Goal: Task Accomplishment & Management: Complete application form

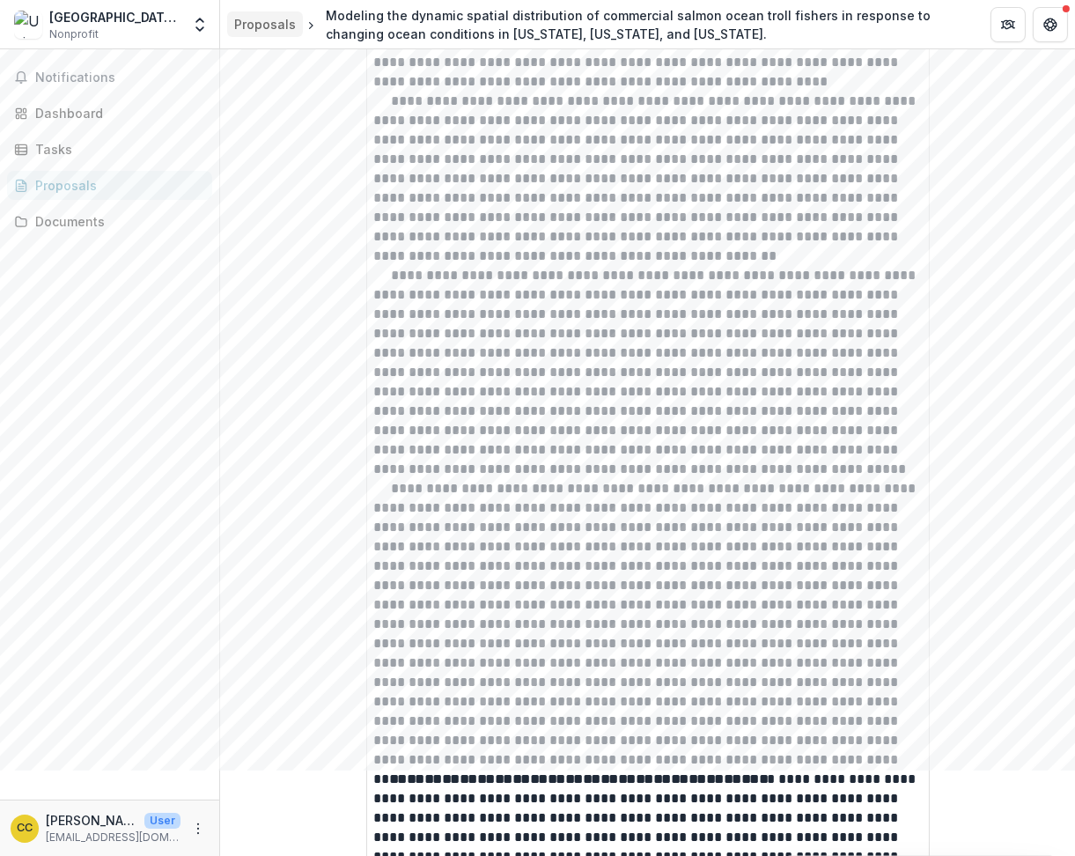
scroll to position [3603, 0]
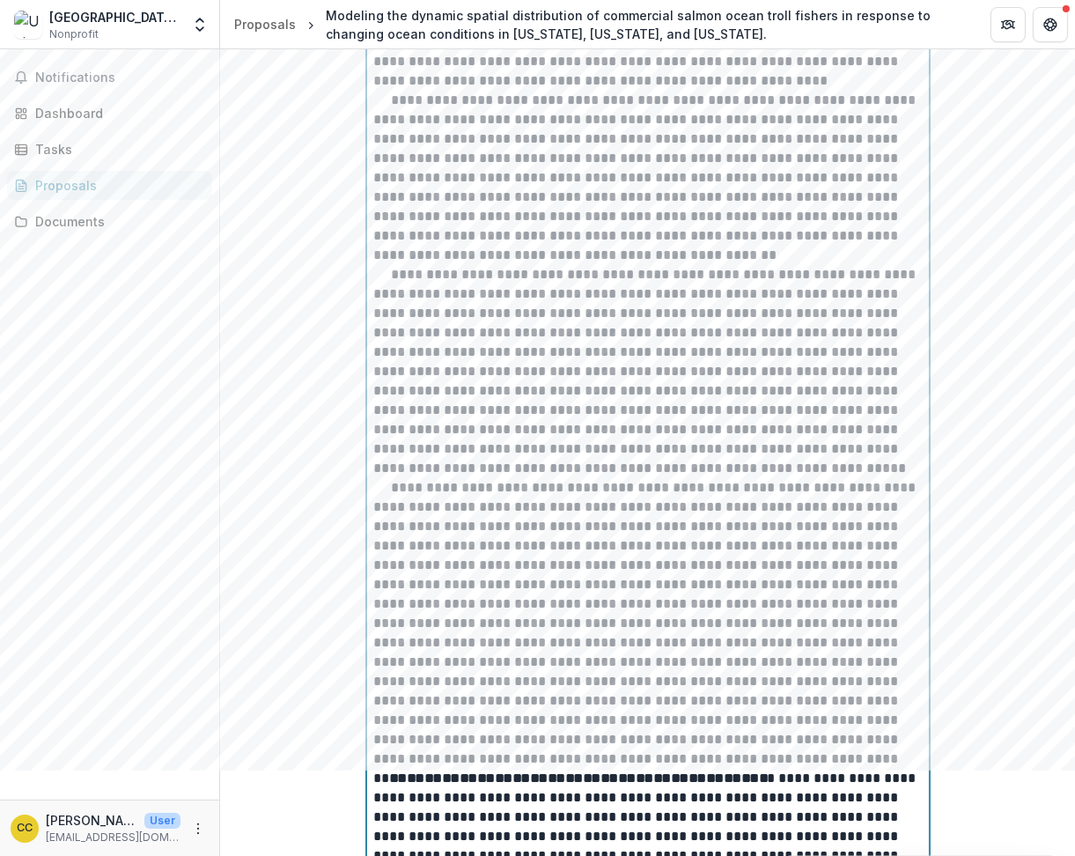
click at [570, 202] on div "**********" at bounding box center [647, 371] width 547 height 1026
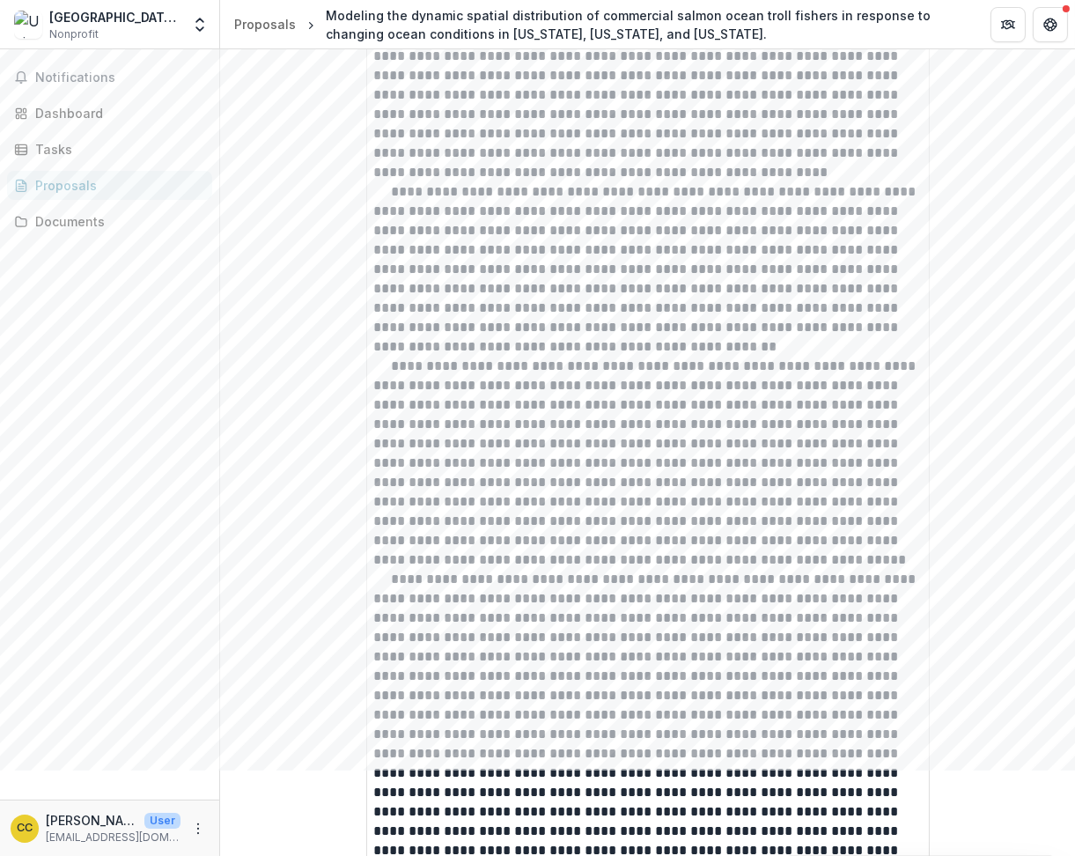
scroll to position [3517, 0]
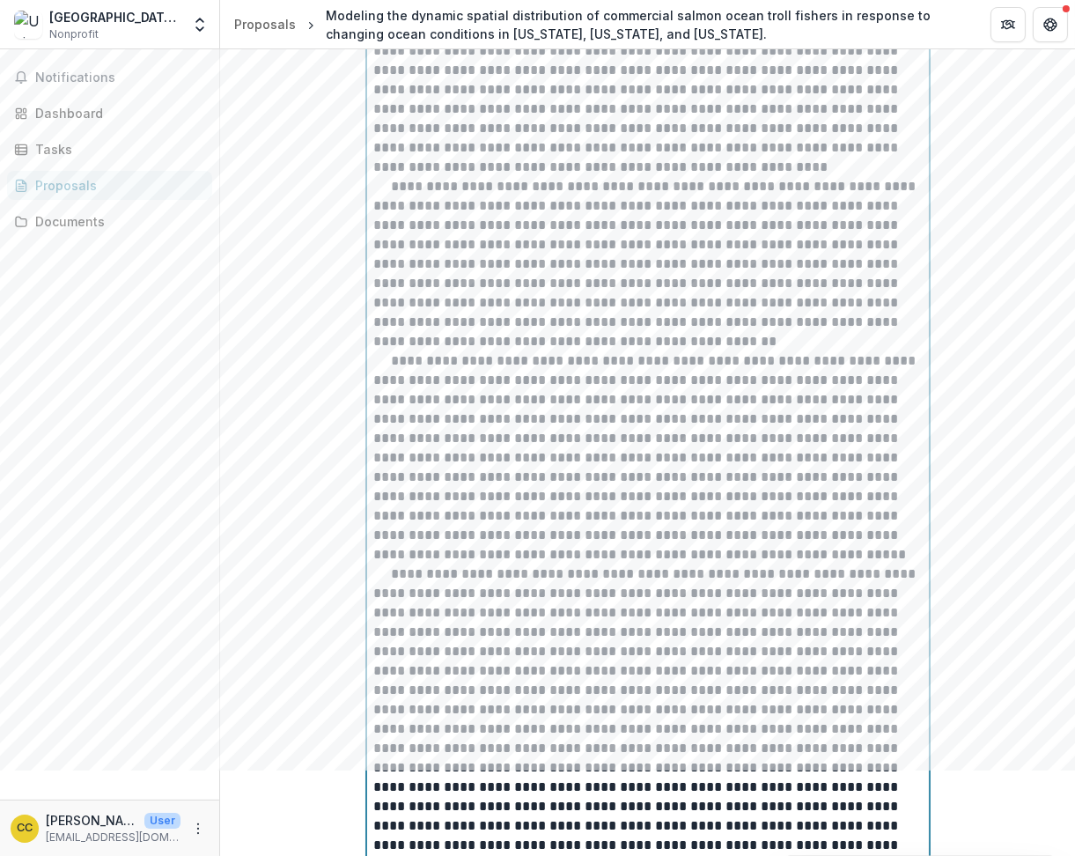
click at [582, 293] on div "**********" at bounding box center [647, 458] width 547 height 1026
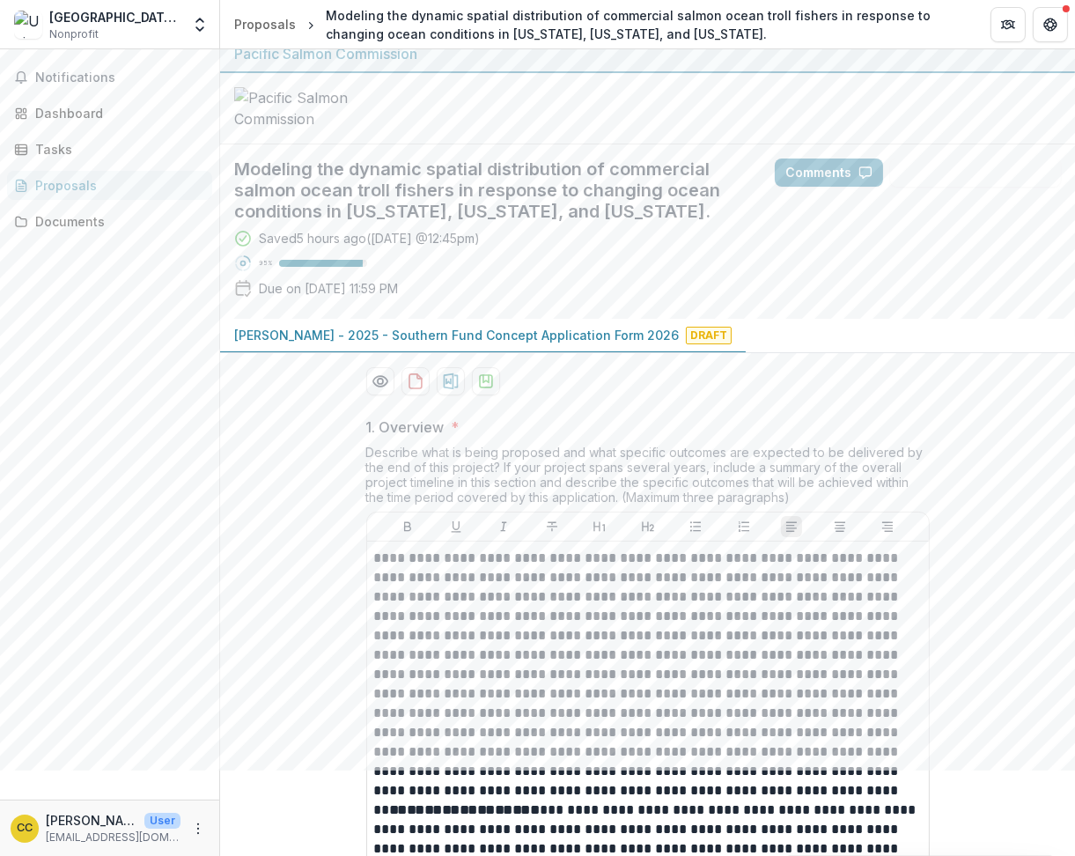
scroll to position [0, 0]
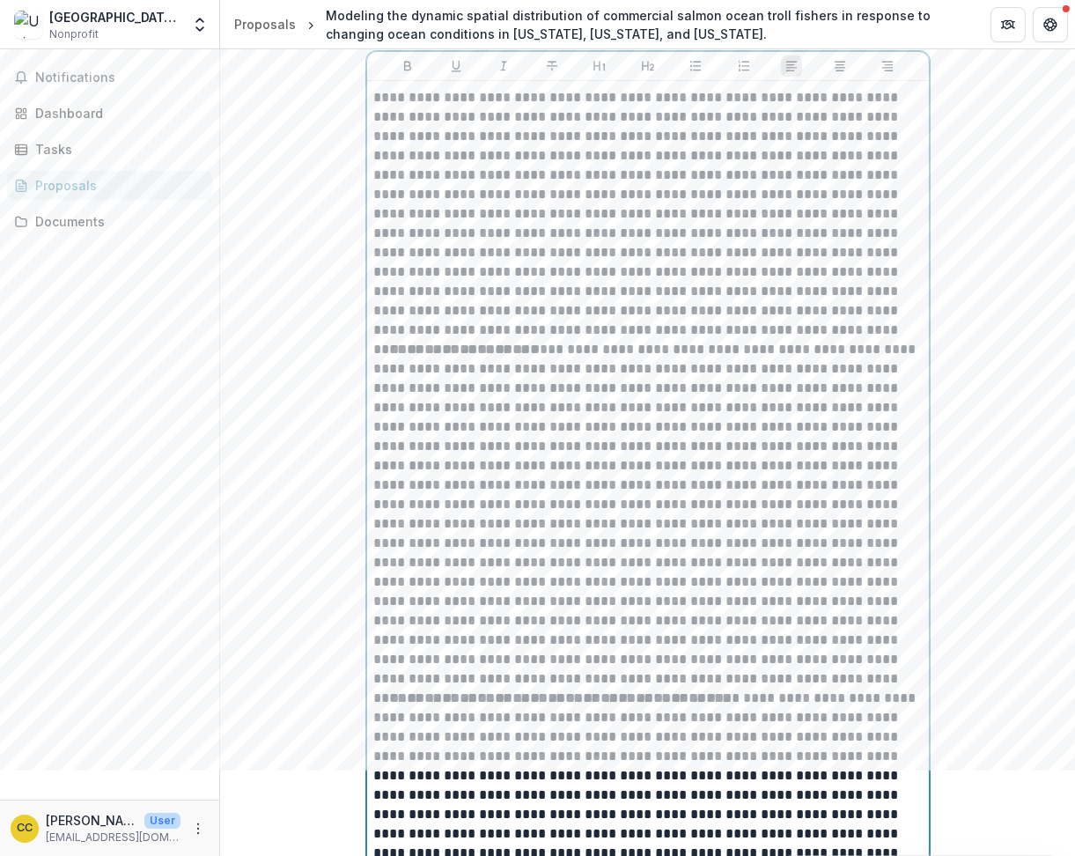
click at [586, 496] on p at bounding box center [648, 514] width 548 height 349
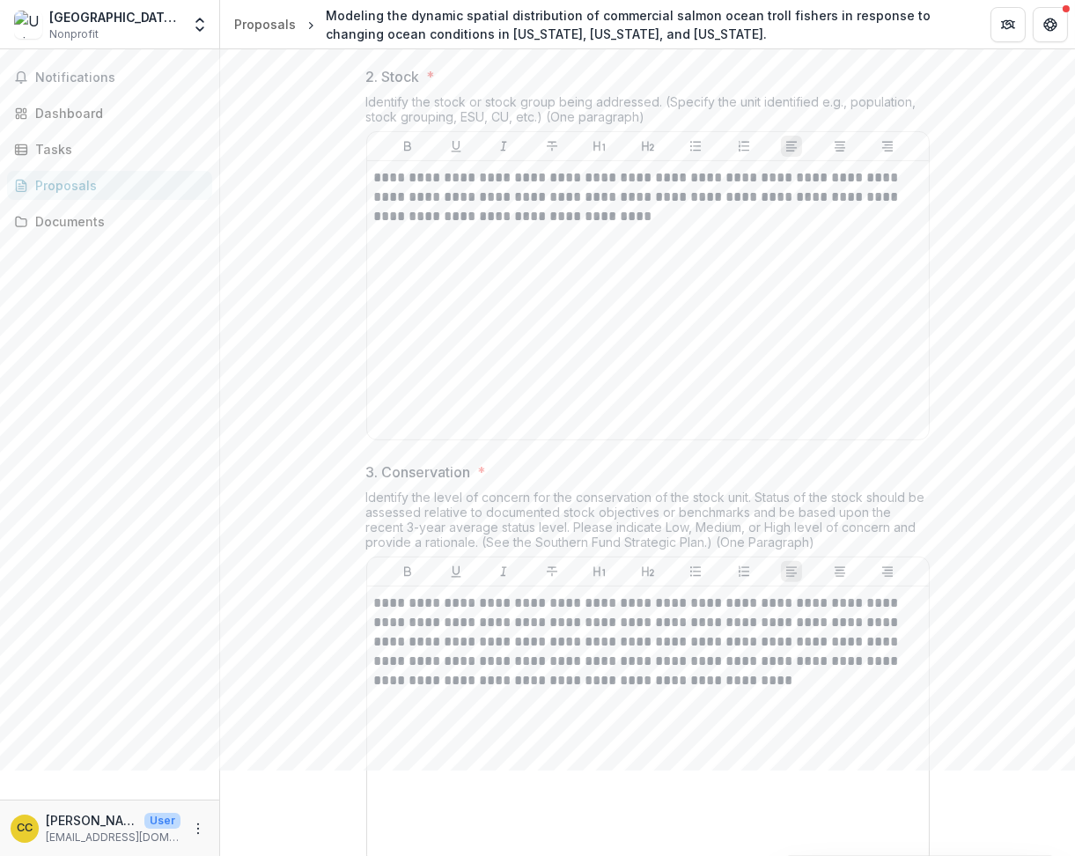
scroll to position [640, 0]
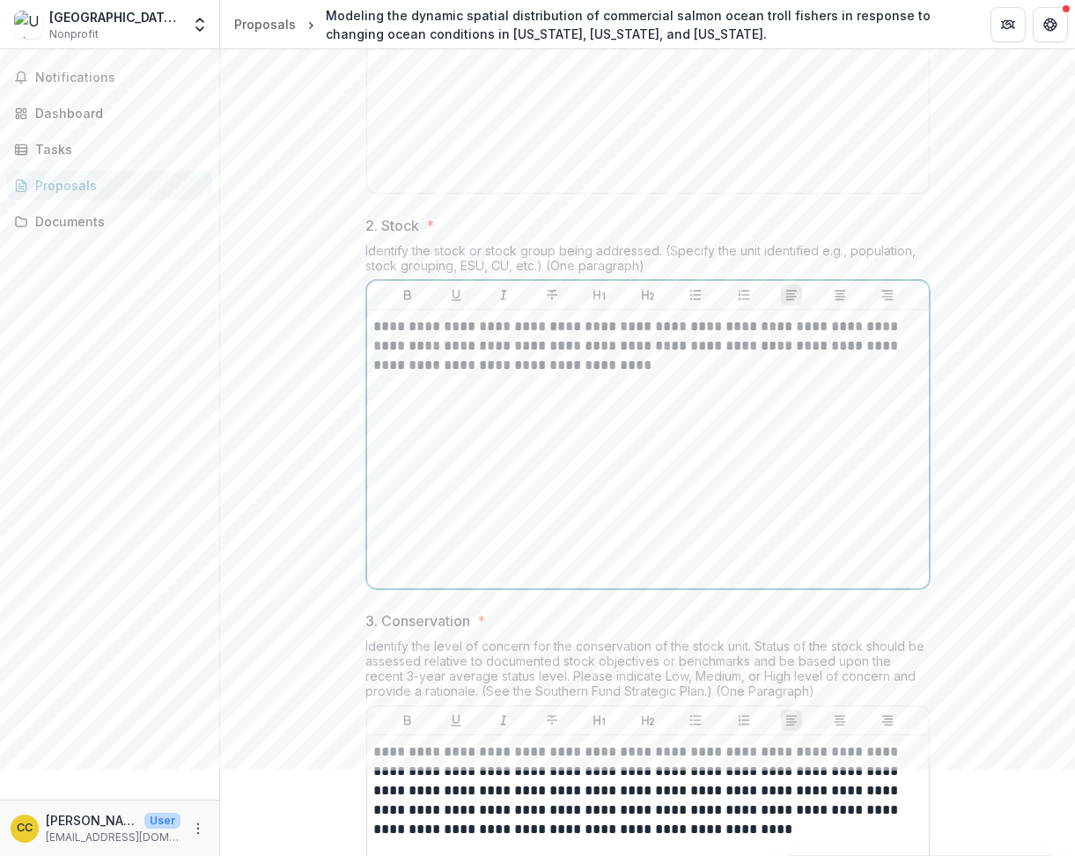
click at [568, 581] on div "**********" at bounding box center [647, 449] width 547 height 264
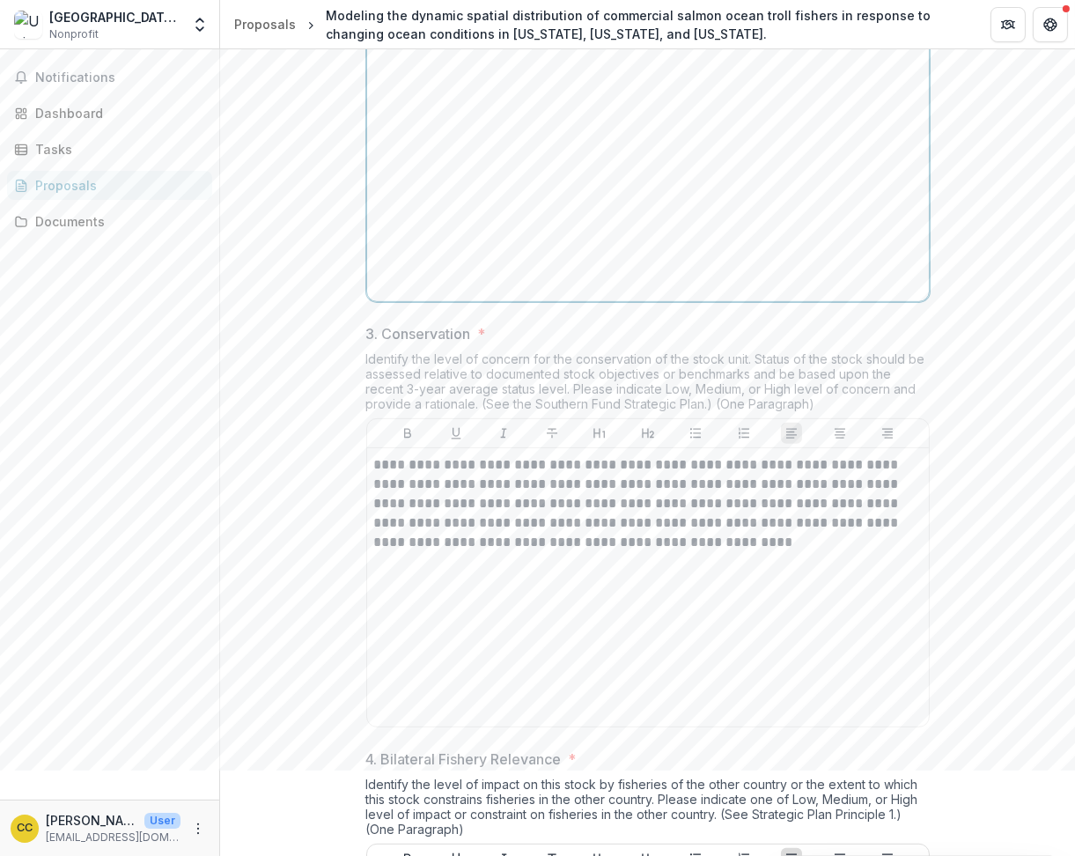
scroll to position [969, 0]
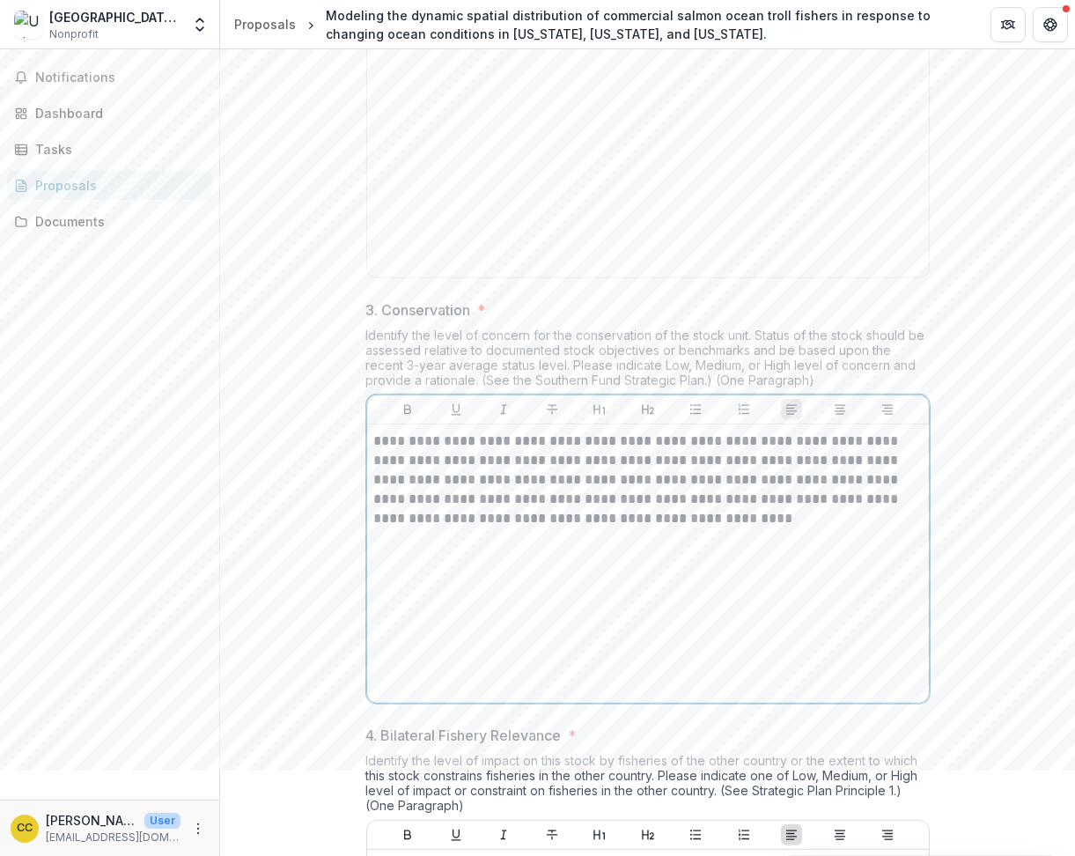
click at [701, 528] on p "**********" at bounding box center [648, 479] width 548 height 97
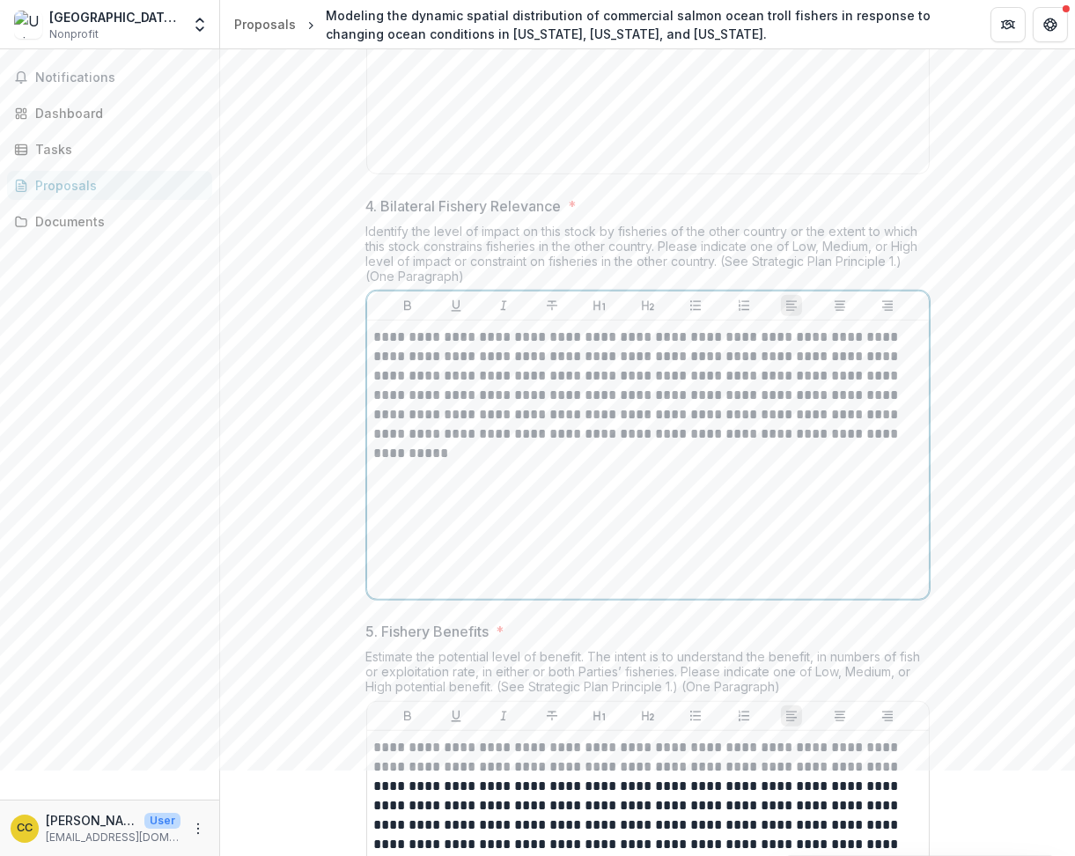
click at [684, 444] on p "**********" at bounding box center [648, 385] width 548 height 116
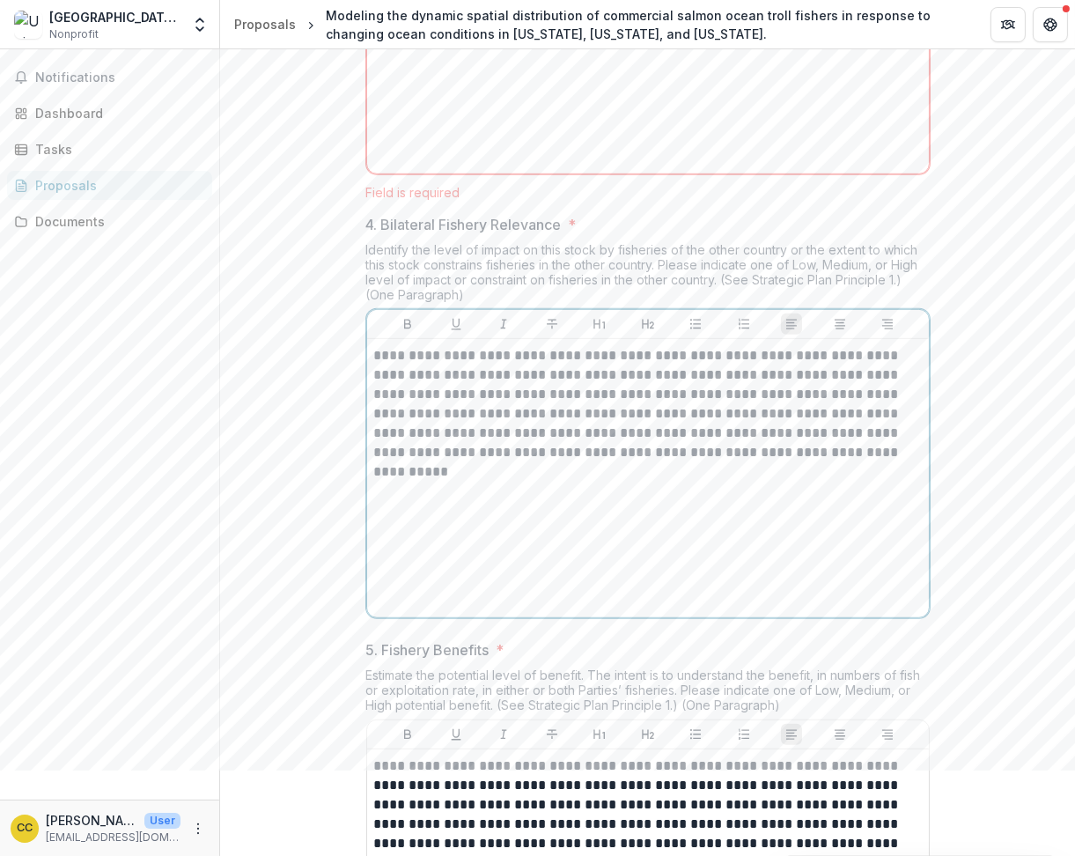
scroll to position [1536, 0]
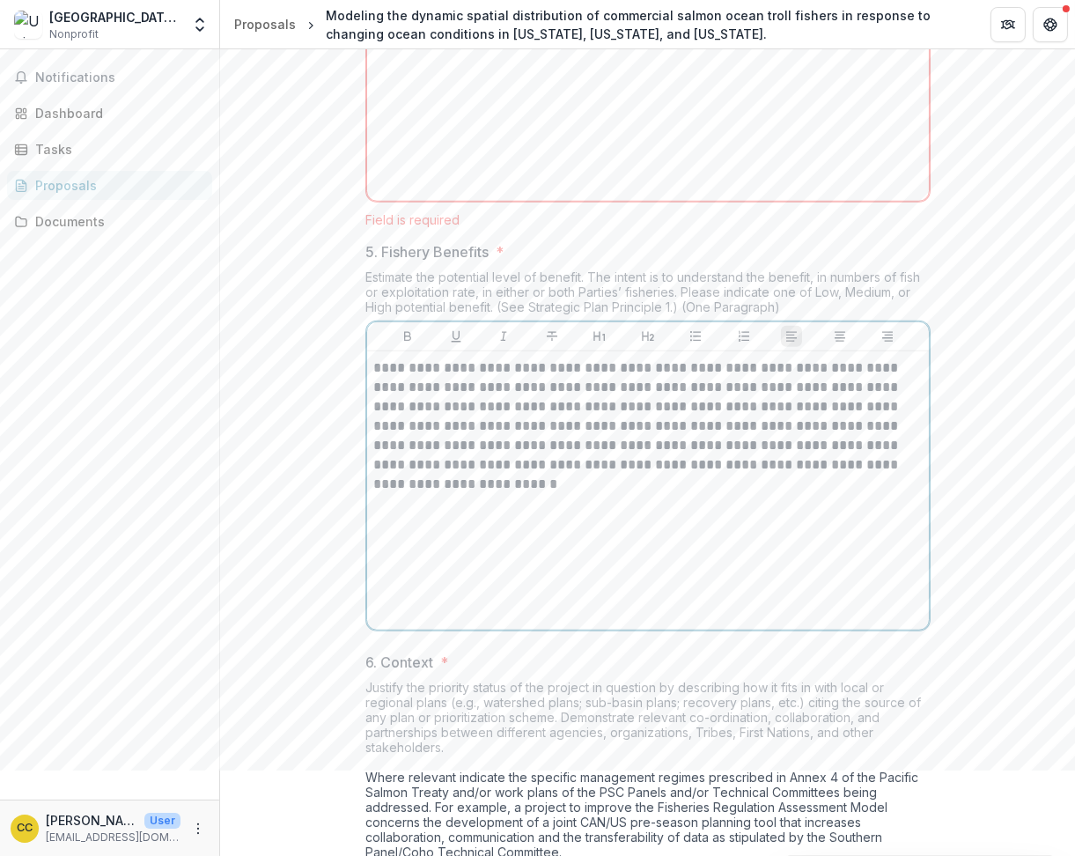
click at [682, 494] on p "**********" at bounding box center [648, 426] width 548 height 136
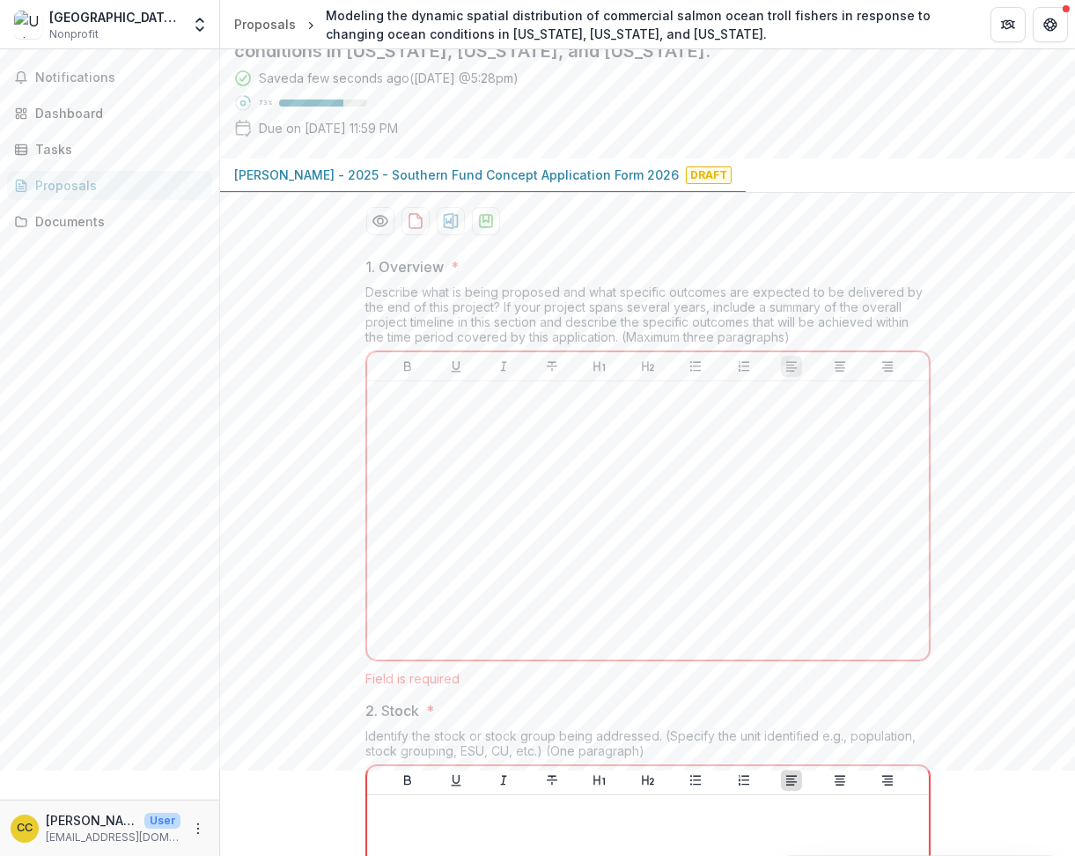
scroll to position [0, 0]
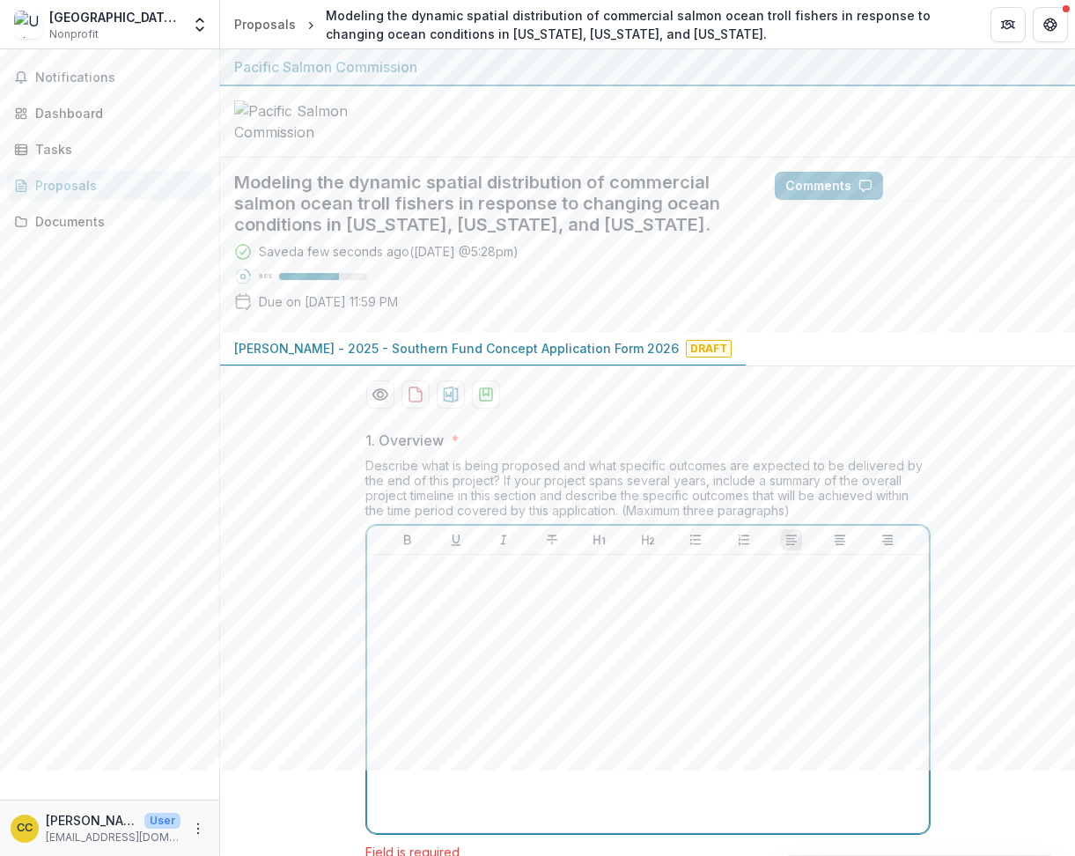
click at [489, 771] on div at bounding box center [647, 694] width 547 height 264
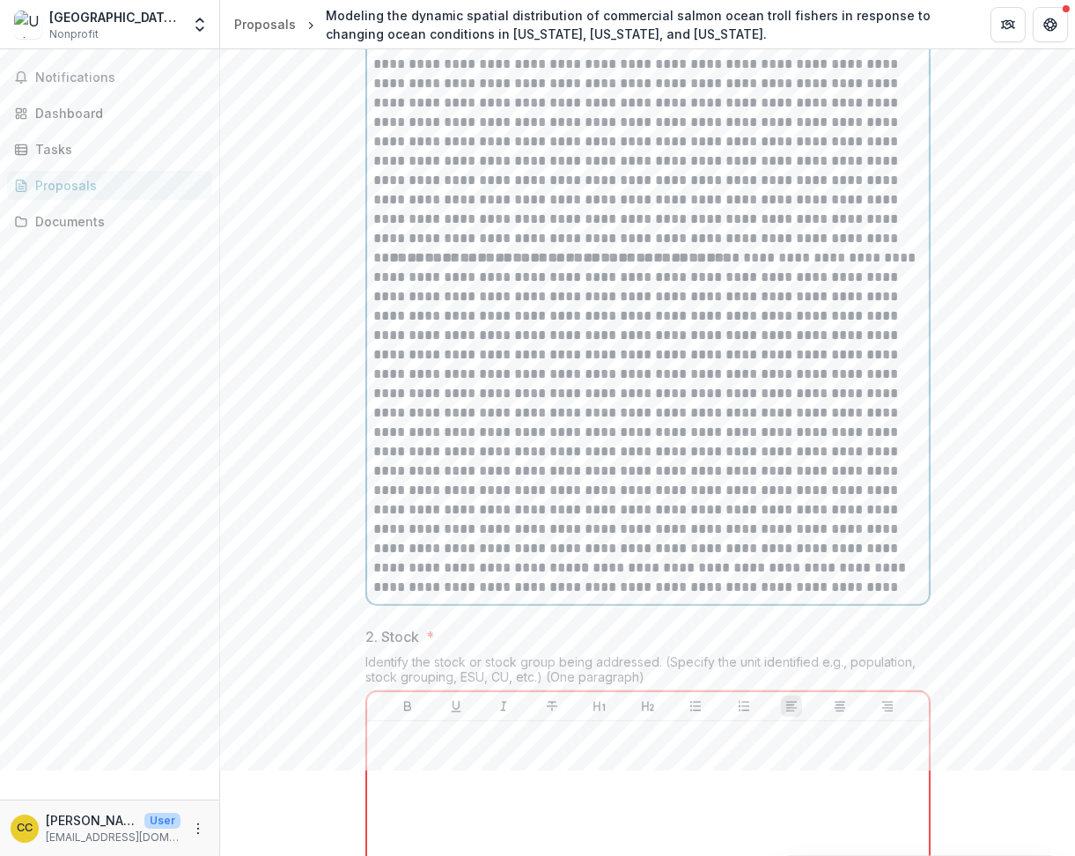
scroll to position [1204, 0]
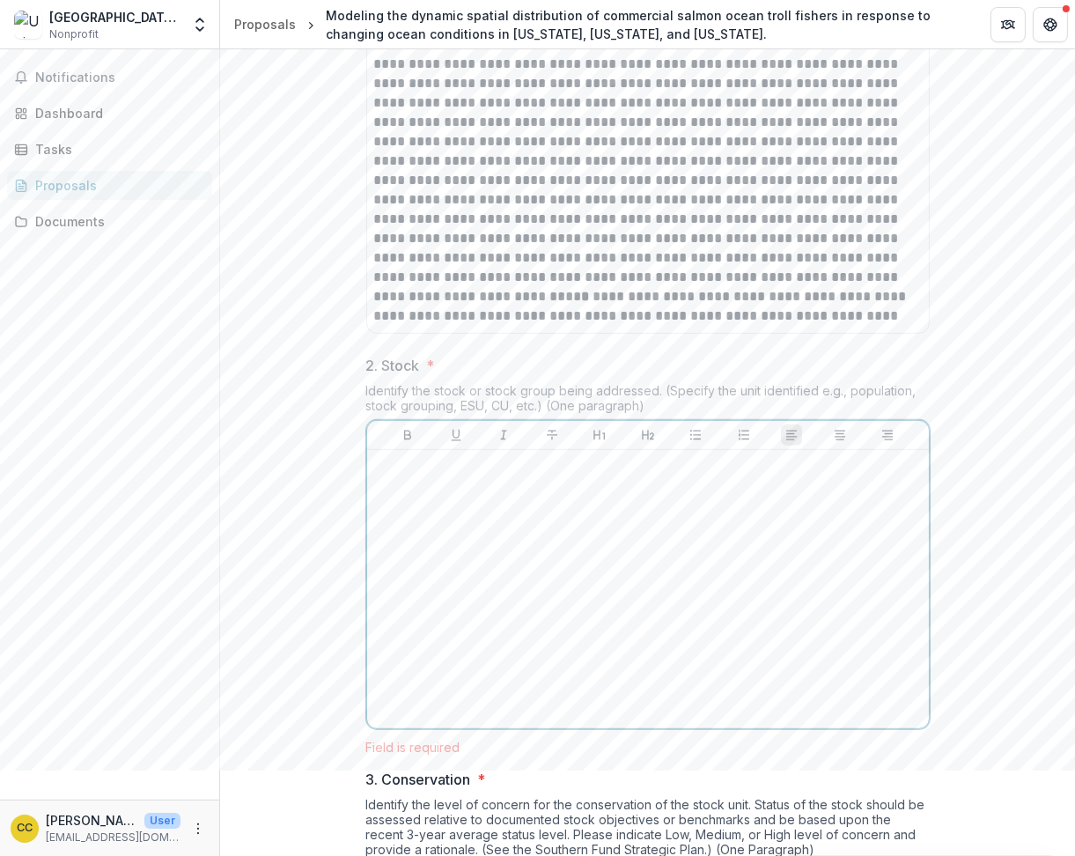
click at [583, 476] on p at bounding box center [648, 466] width 548 height 19
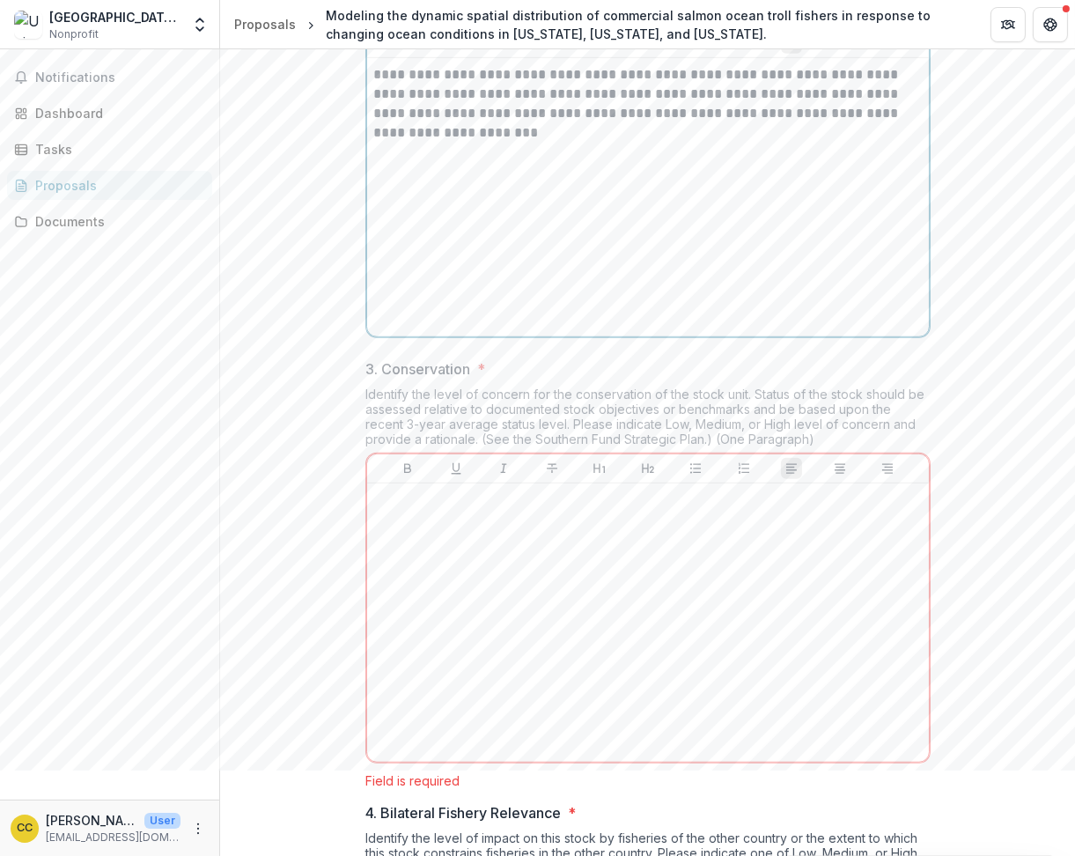
scroll to position [1597, 0]
drag, startPoint x: 461, startPoint y: 643, endPoint x: 471, endPoint y: 654, distance: 14.3
click at [461, 643] on div at bounding box center [647, 620] width 547 height 264
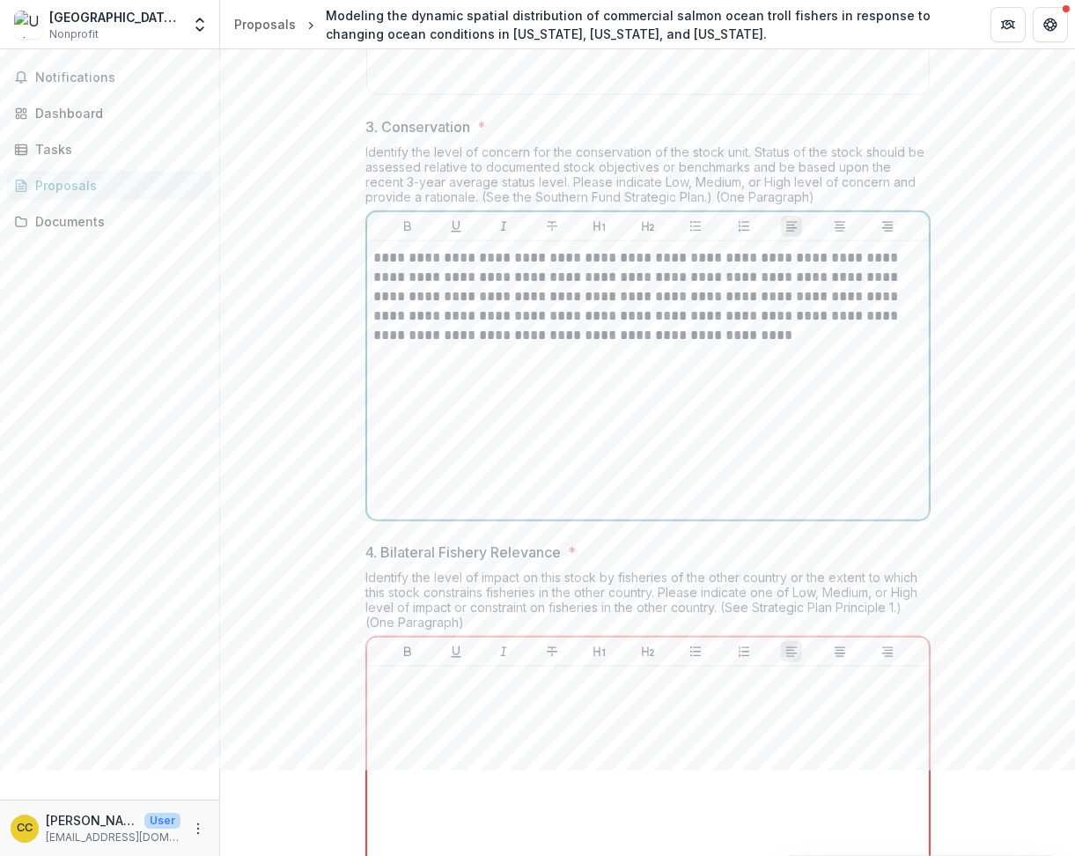
scroll to position [1991, 0]
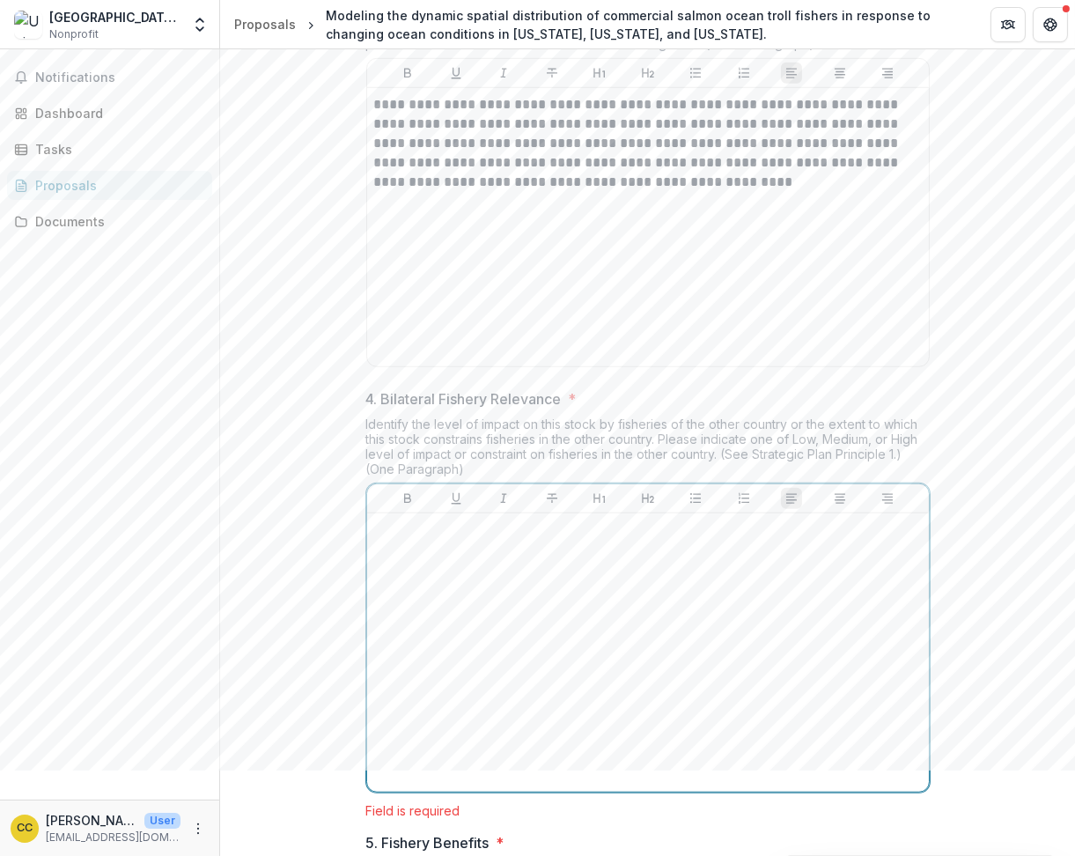
click at [503, 668] on div at bounding box center [647, 652] width 547 height 264
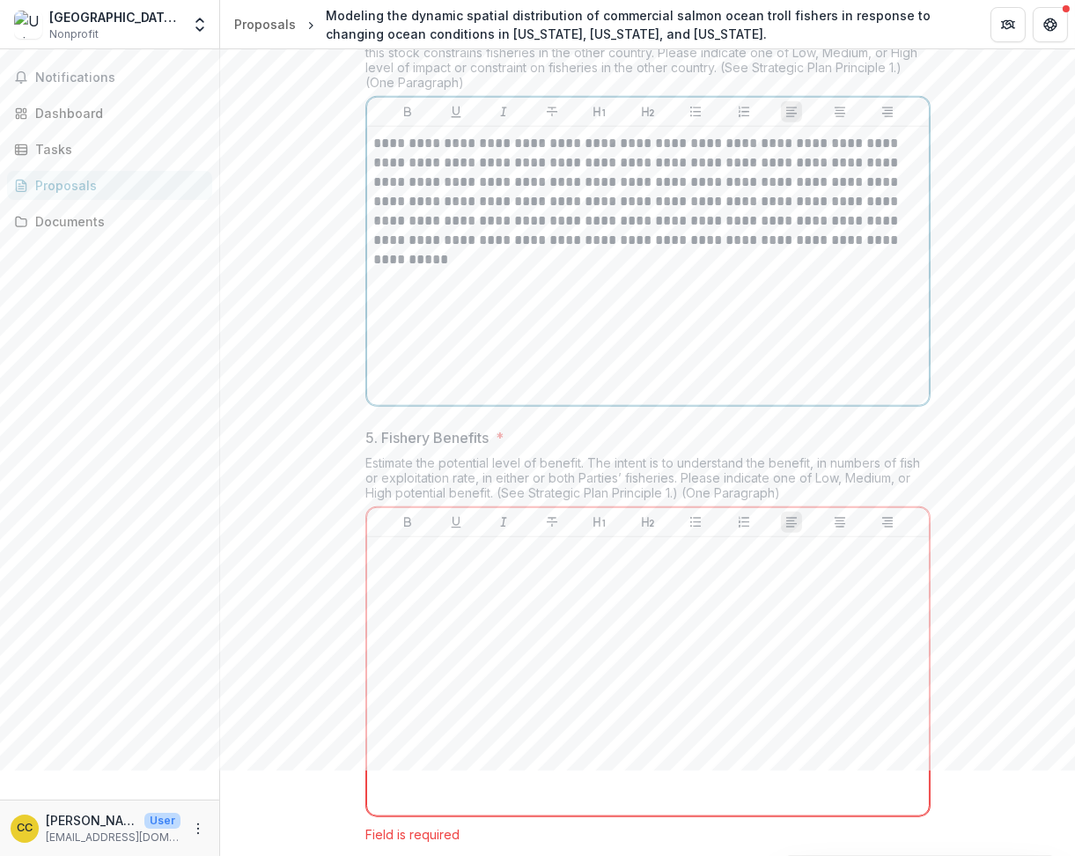
scroll to position [2450, 0]
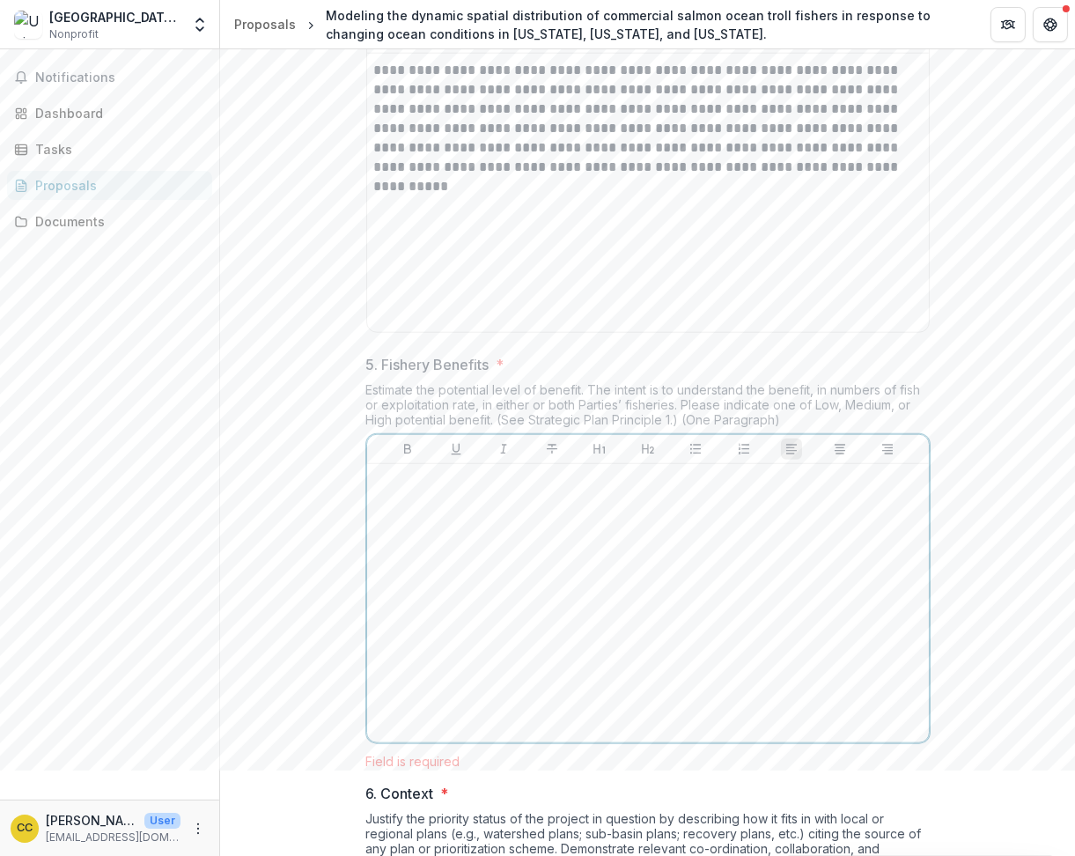
click at [611, 659] on div at bounding box center [647, 603] width 547 height 264
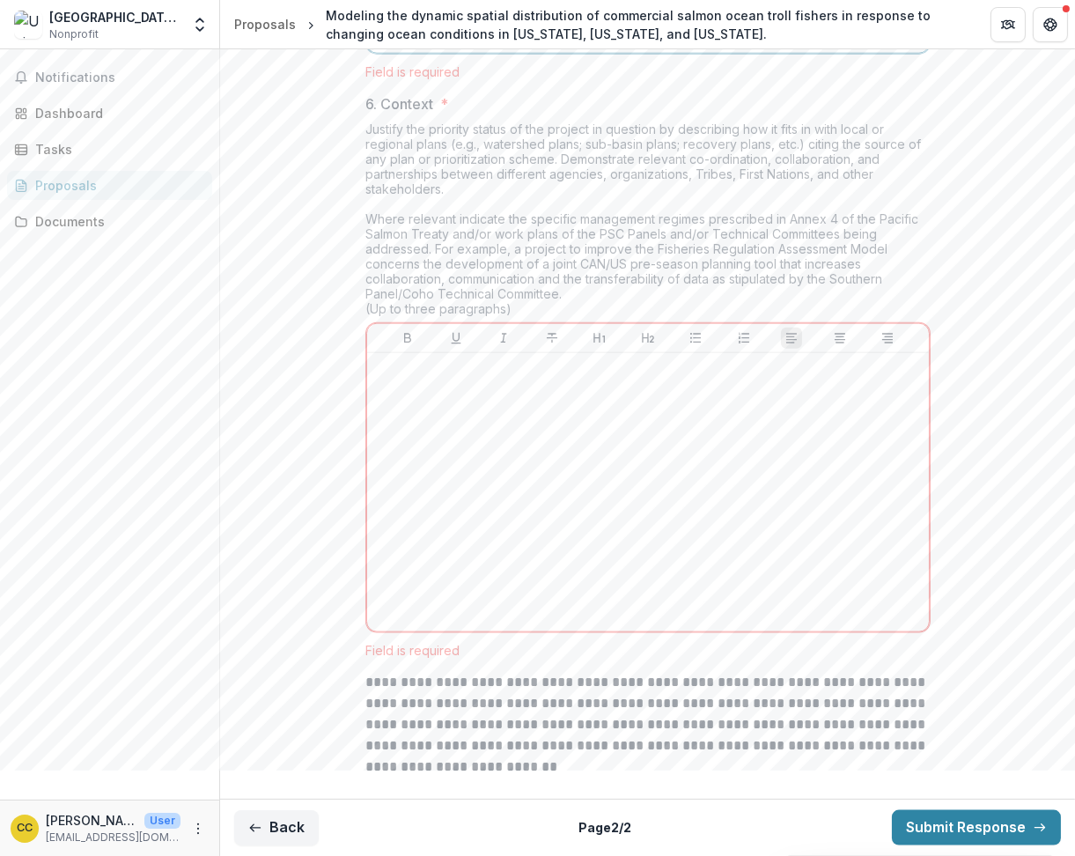
scroll to position [3177, 0]
click at [519, 624] on div at bounding box center [647, 492] width 547 height 264
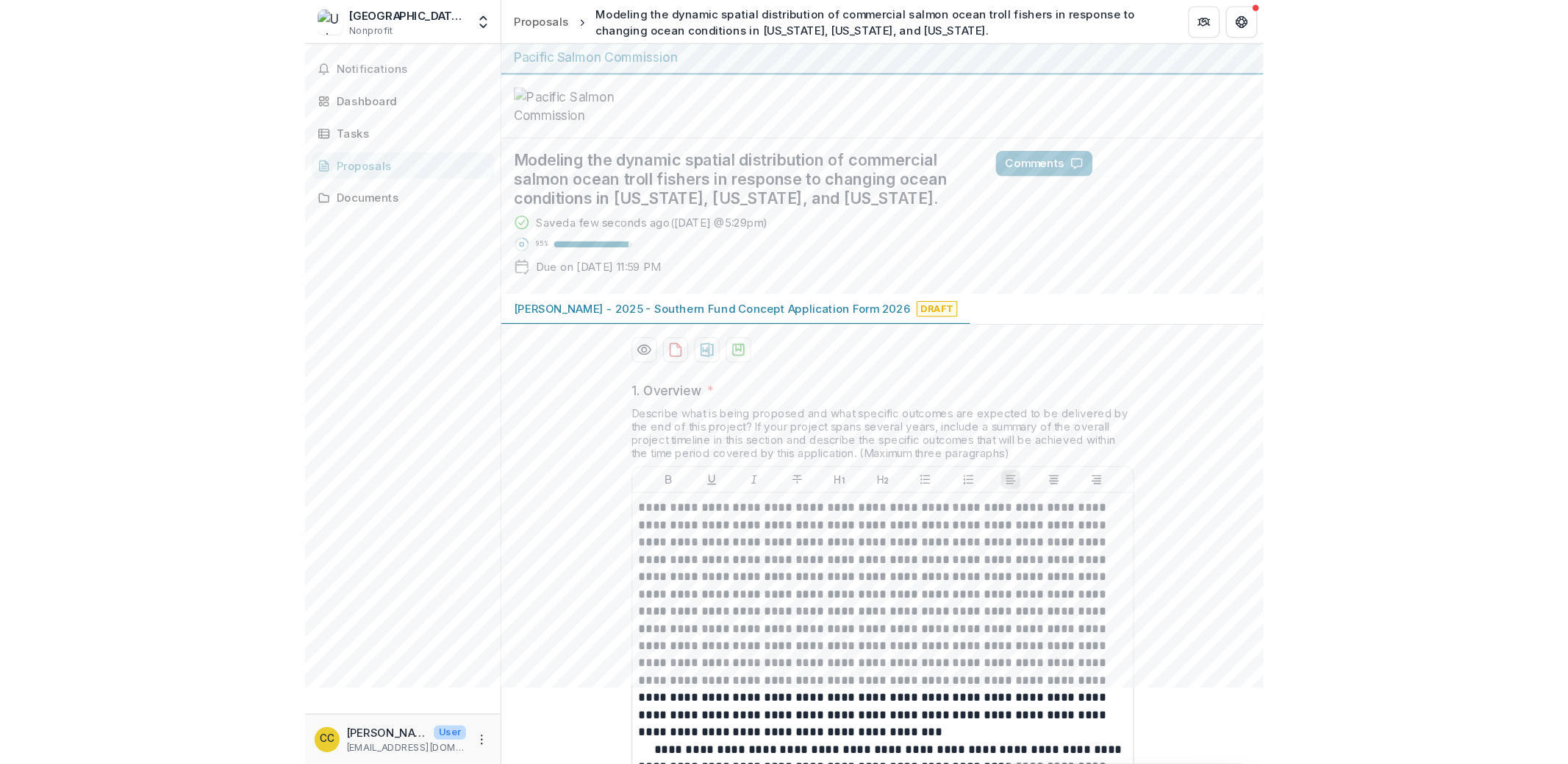
scroll to position [0, 0]
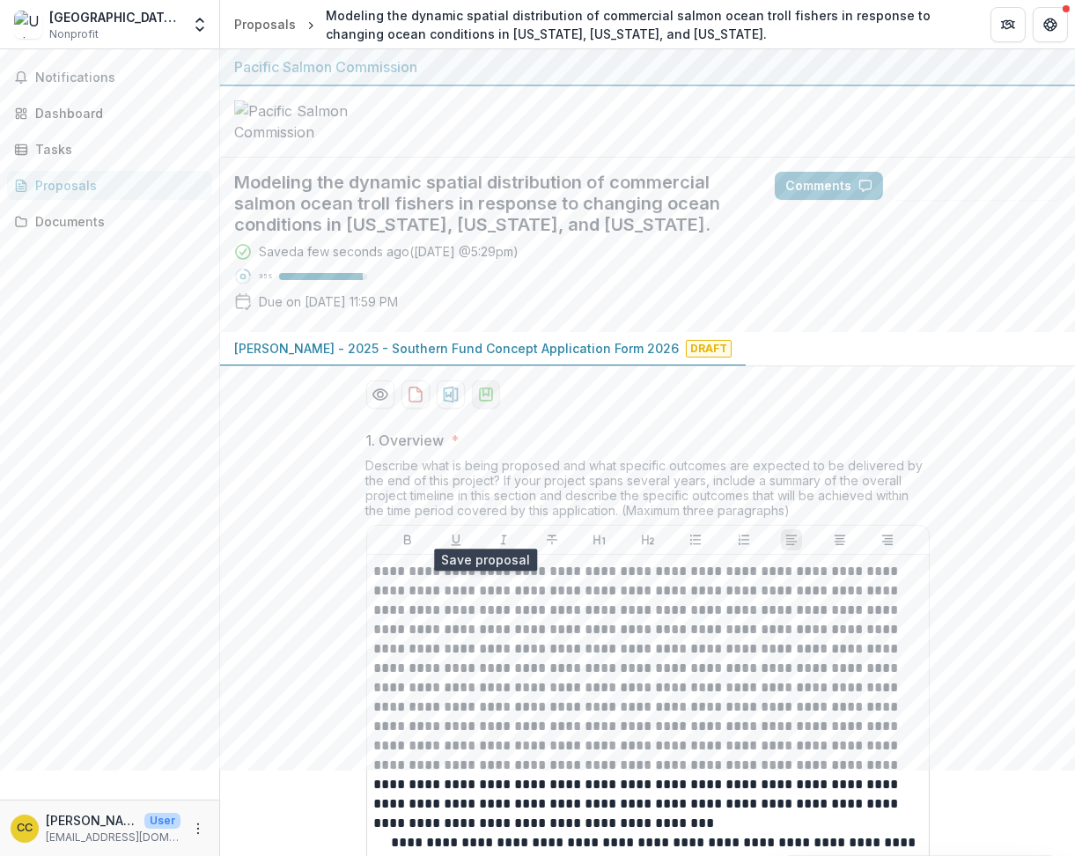
click at [489, 403] on icon "download-proposal" at bounding box center [486, 395] width 18 height 18
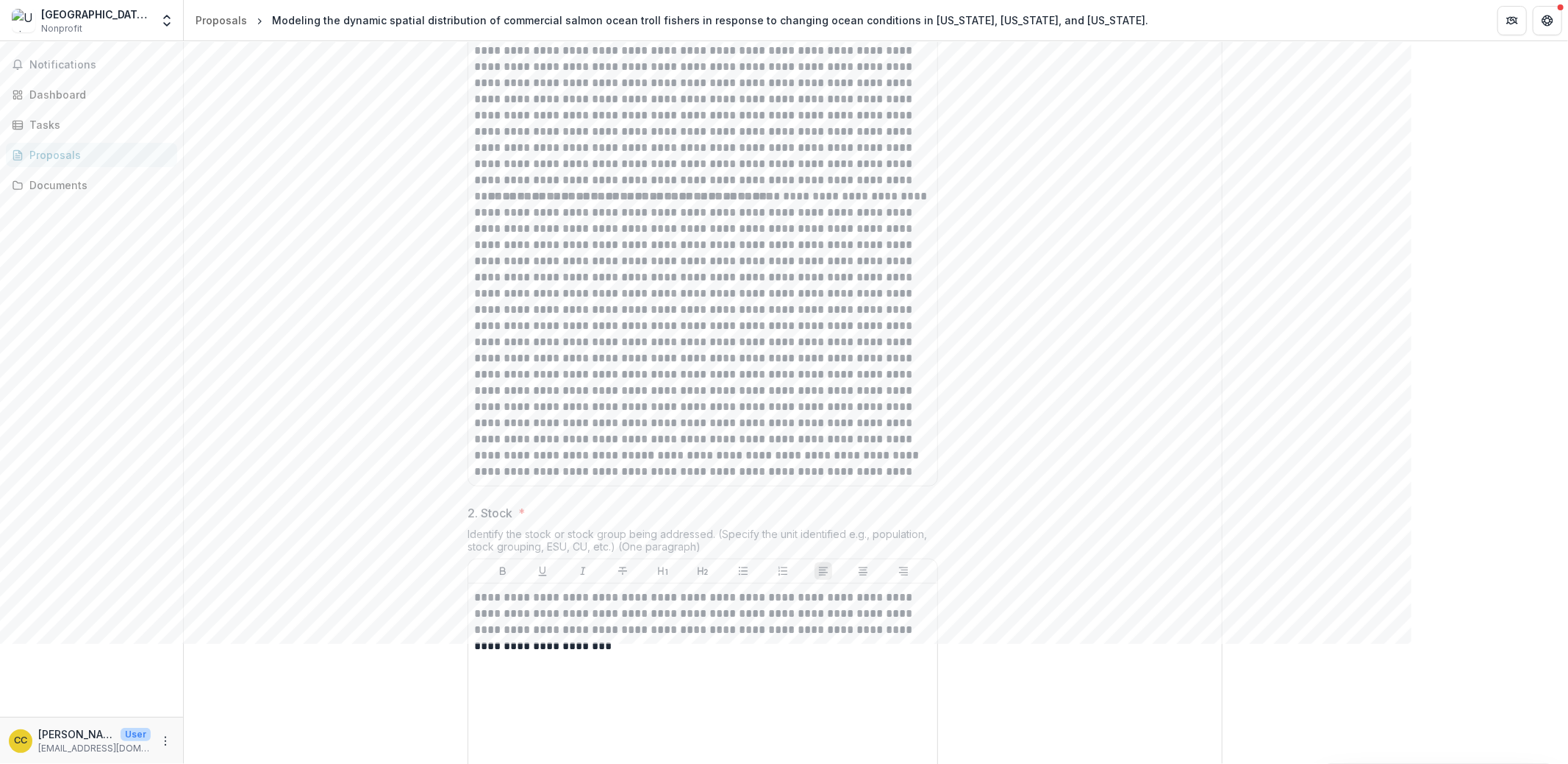
scroll to position [792, 0]
click at [532, 469] on p "**********" at bounding box center [703, 323] width 458 height 292
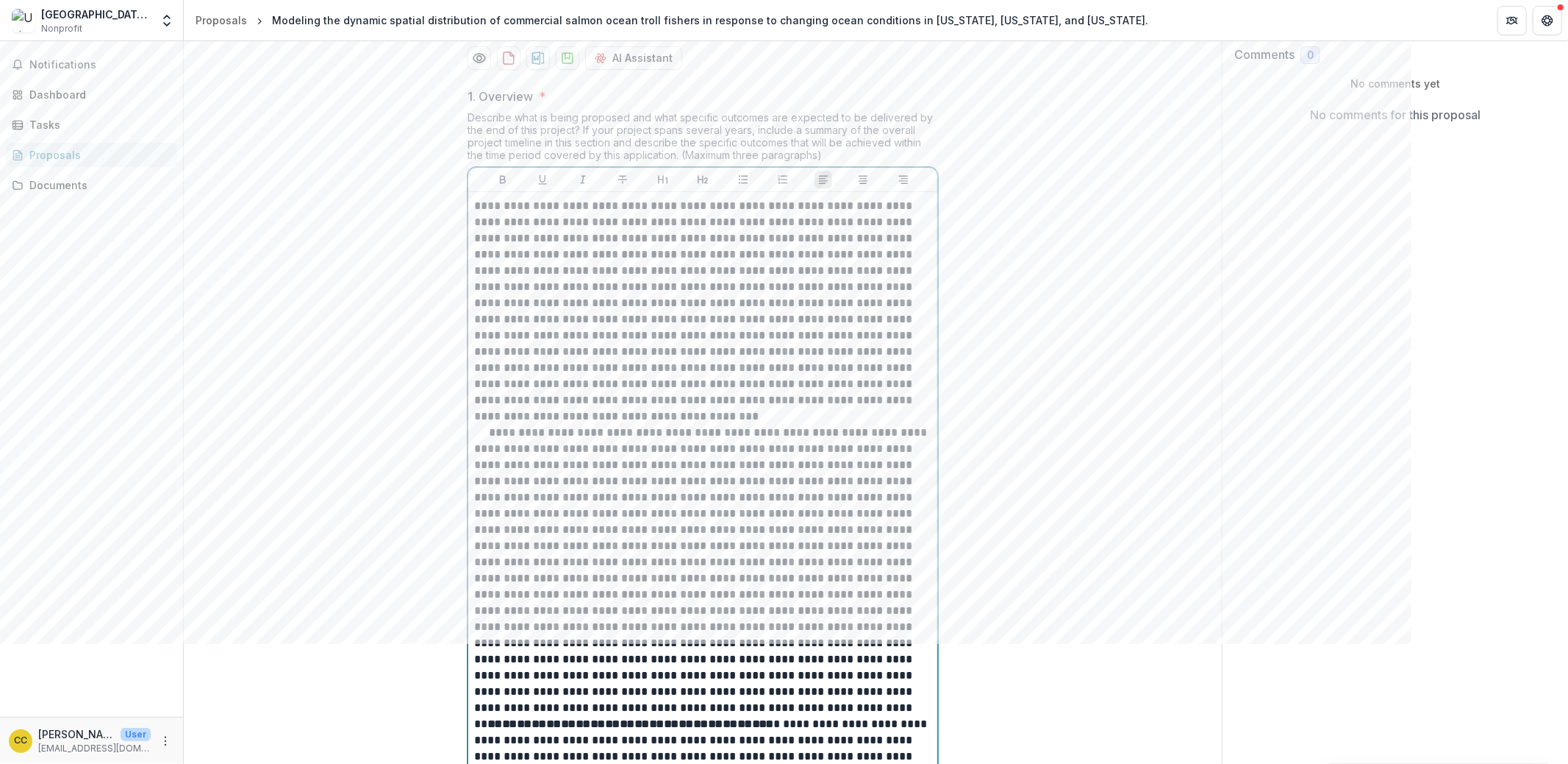
scroll to position [0, 0]
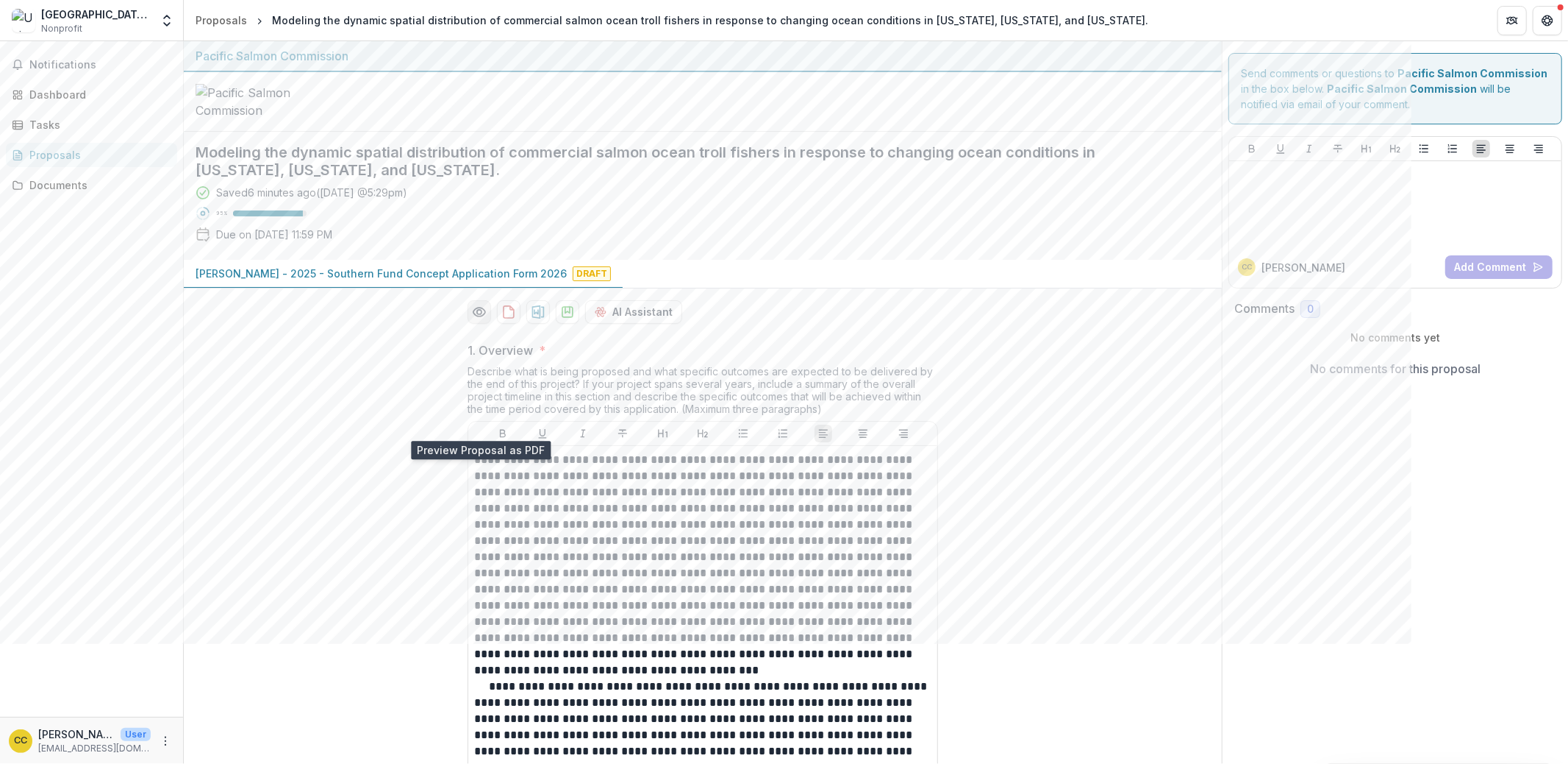
click at [474, 319] on icon "Preview 1125ed77-8afe-4932-850a-11b885c47bc0-0.pdf" at bounding box center [480, 312] width 15 height 15
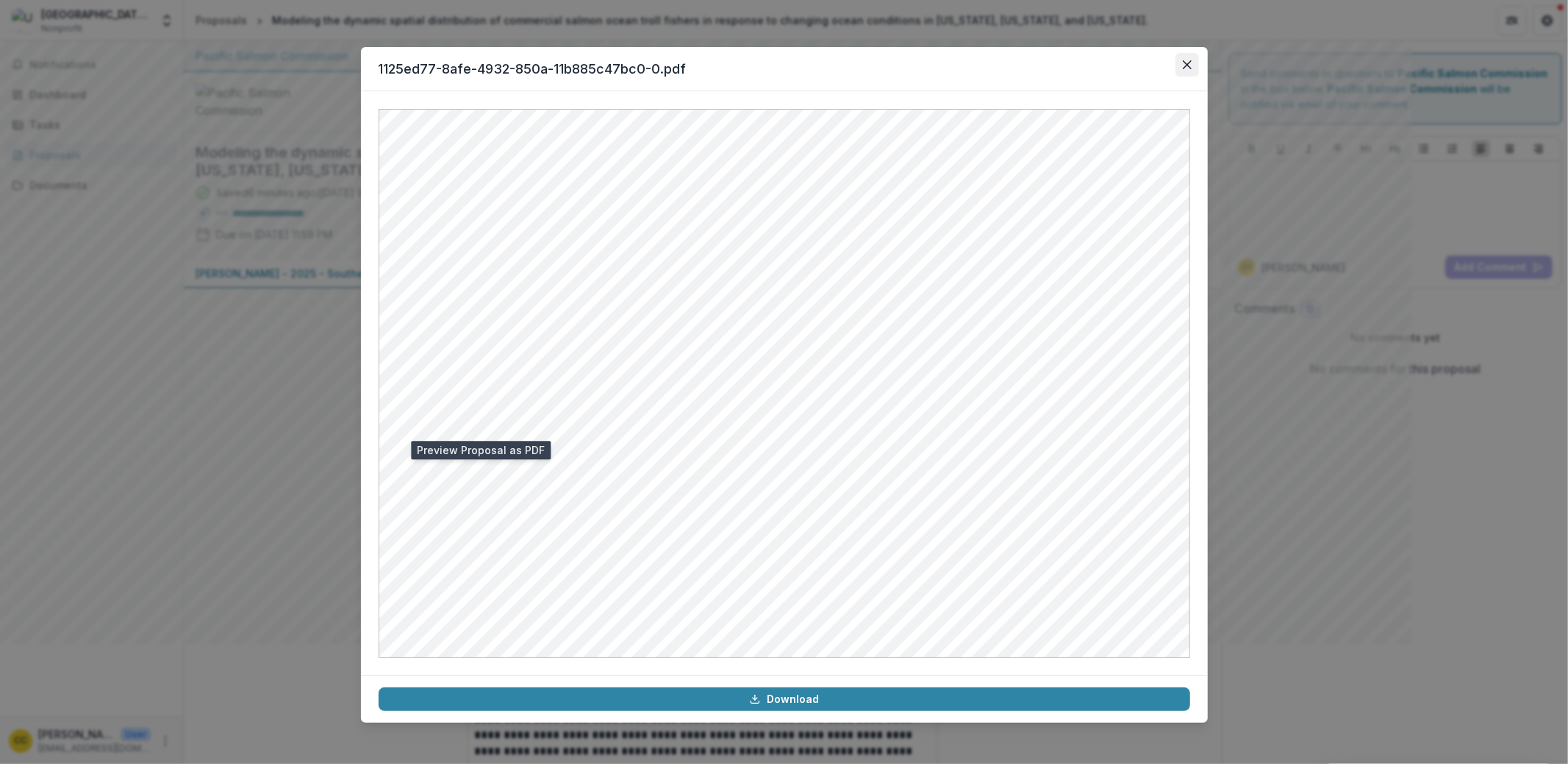
click at [1193, 64] on button "Close" at bounding box center [1187, 64] width 23 height 23
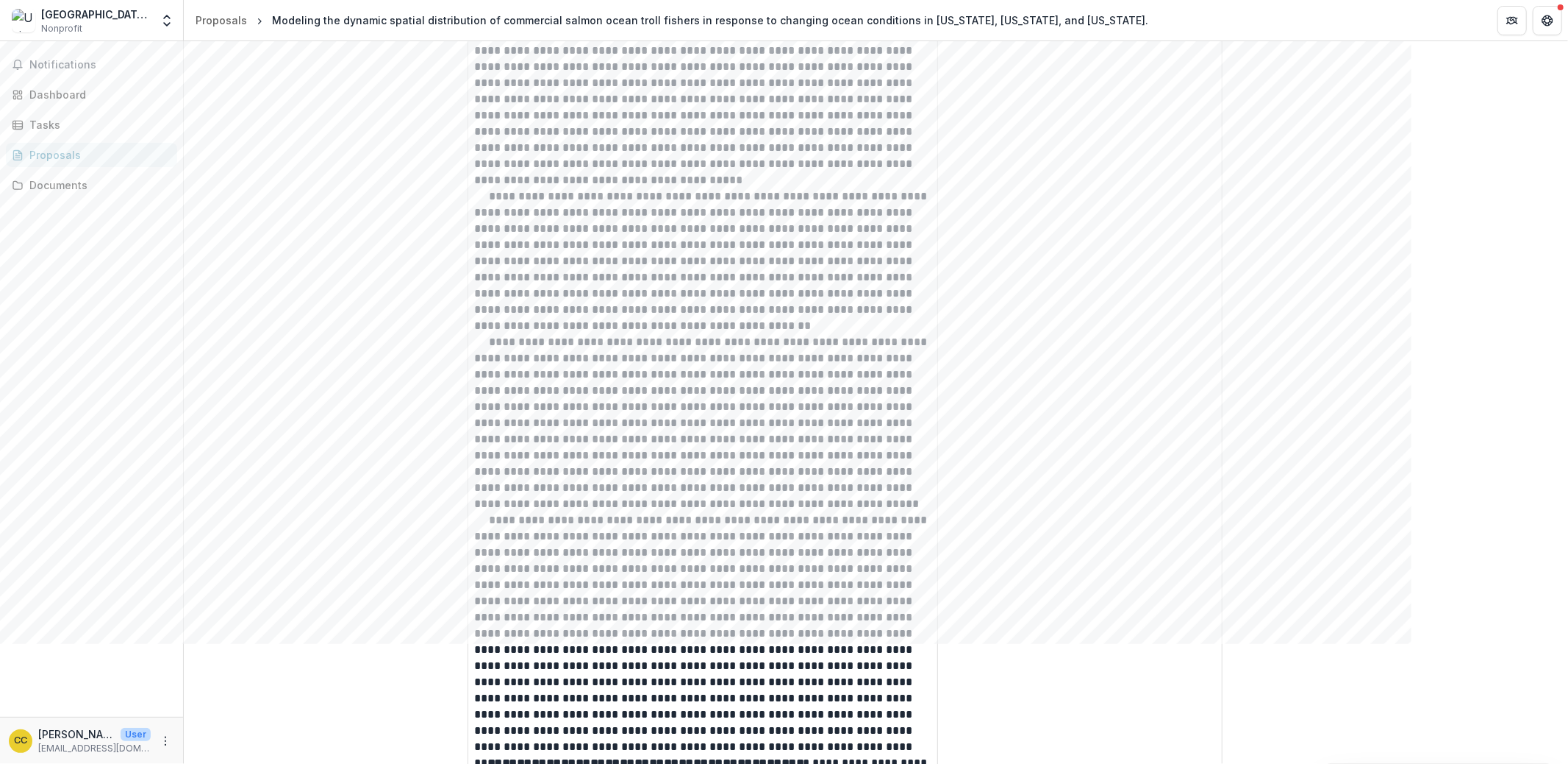
scroll to position [3245, 0]
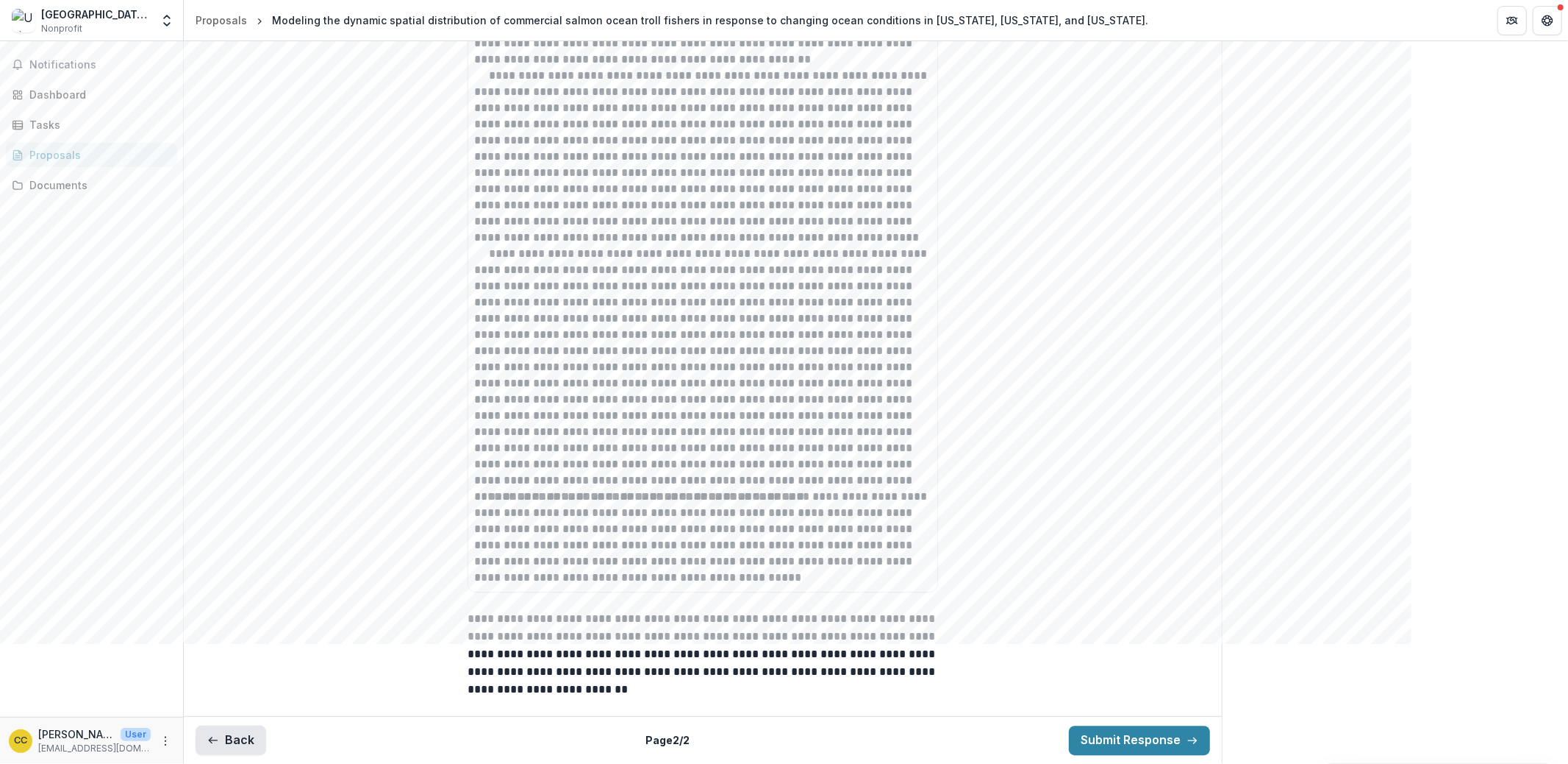
click at [235, 715] on button "Back" at bounding box center [231, 740] width 70 height 29
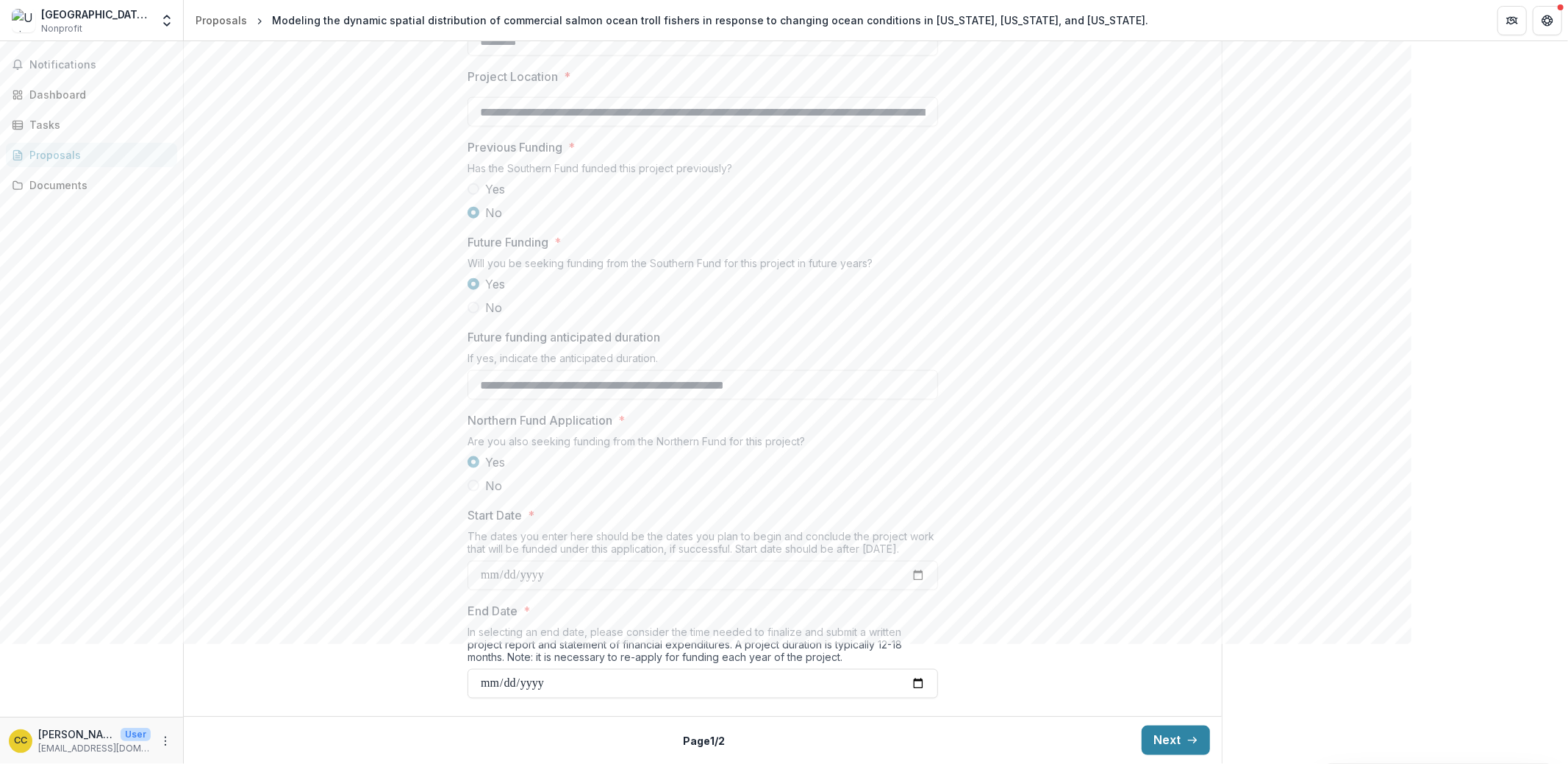
scroll to position [1479, 0]
click at [551, 685] on input "**********" at bounding box center [703, 683] width 470 height 29
click at [525, 685] on input "**********" at bounding box center [703, 683] width 470 height 29
click at [928, 685] on input "**********" at bounding box center [703, 683] width 470 height 29
click at [919, 680] on input "**********" at bounding box center [703, 683] width 470 height 29
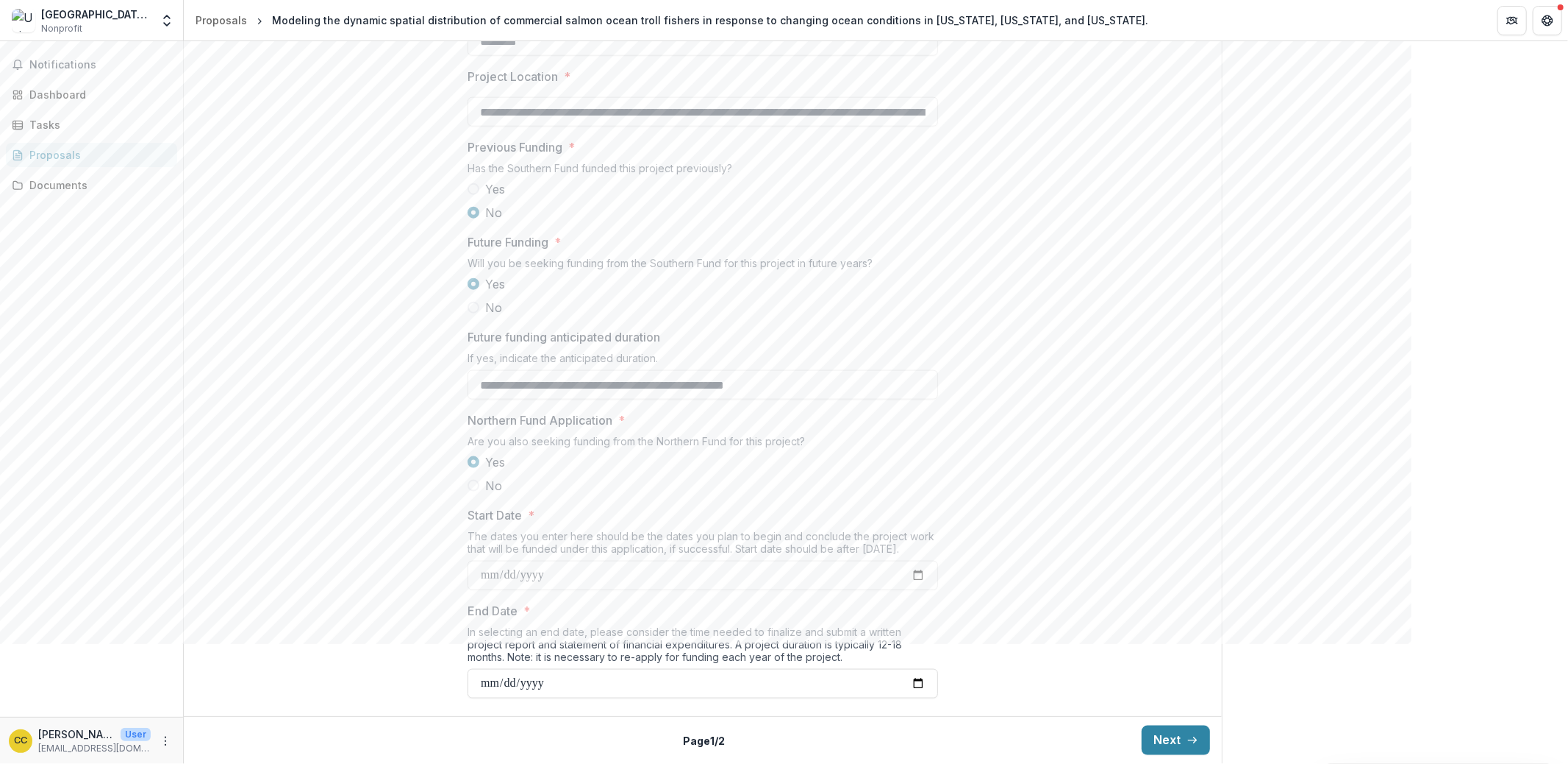
type input "**********"
click at [1145, 715] on button "Next" at bounding box center [1176, 740] width 69 height 29
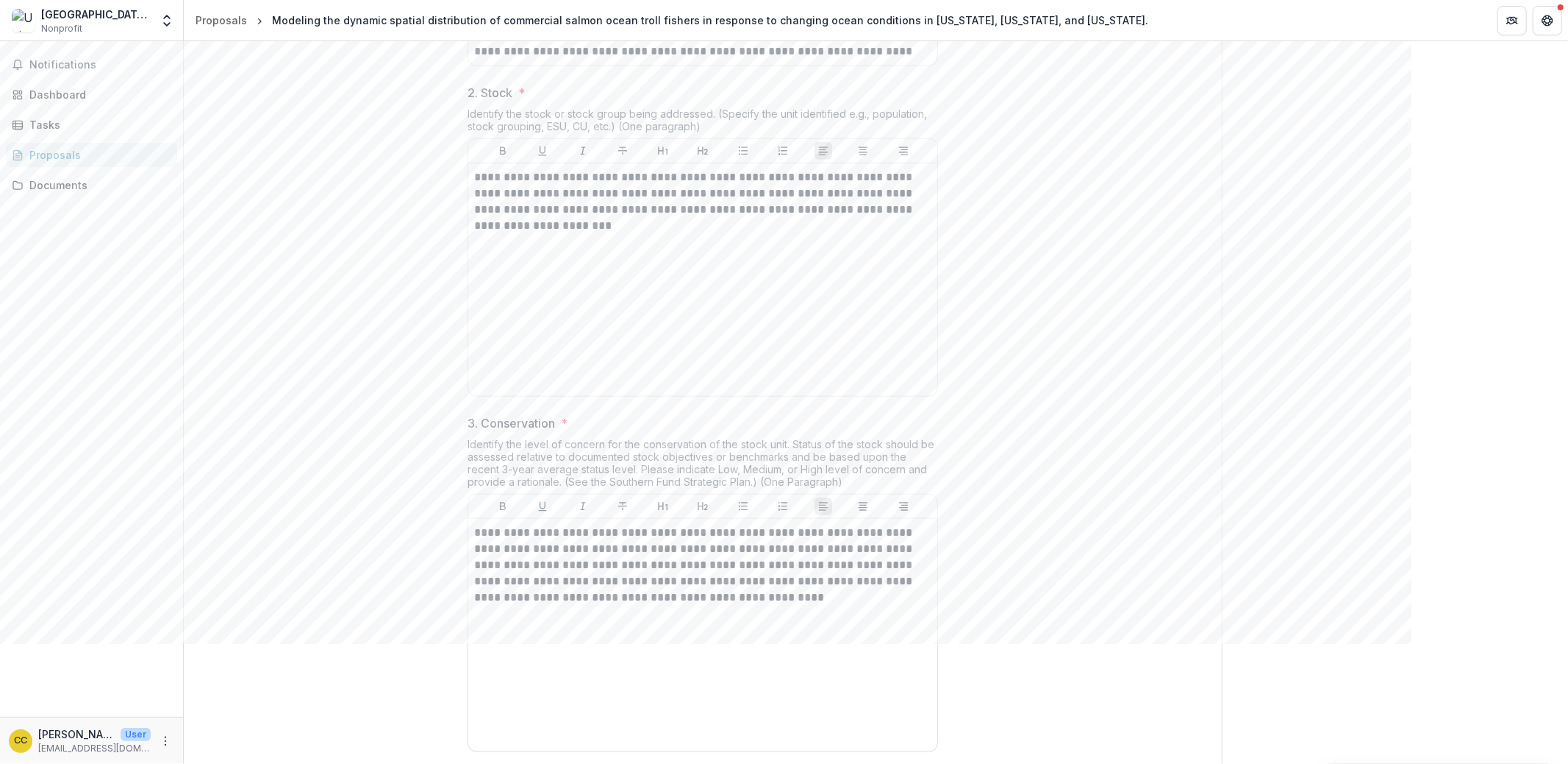
scroll to position [0, 0]
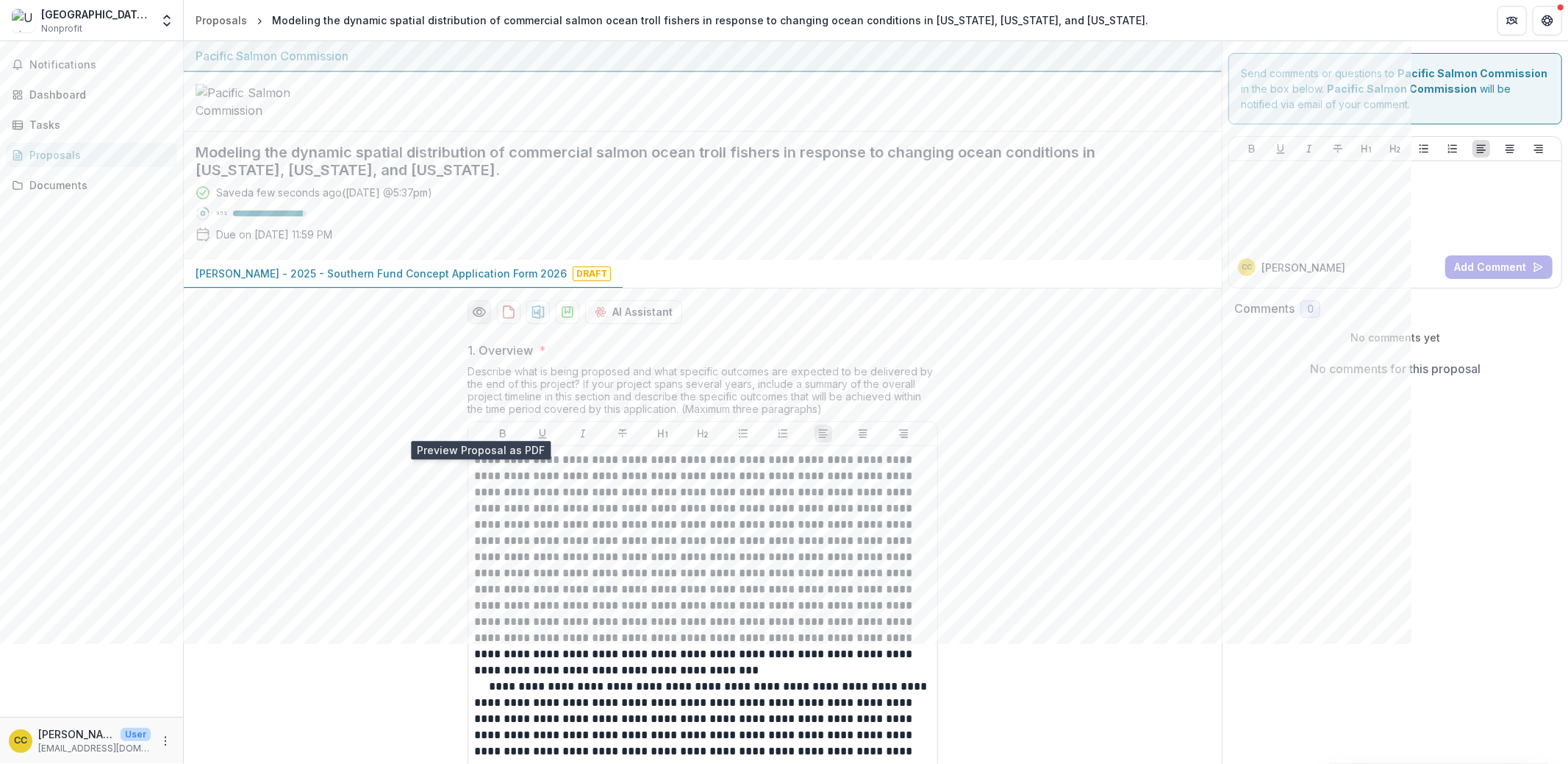
click at [482, 319] on icon "Preview 1125ed77-8afe-4932-850a-11b885c47bc0-0.pdf" at bounding box center [480, 312] width 15 height 15
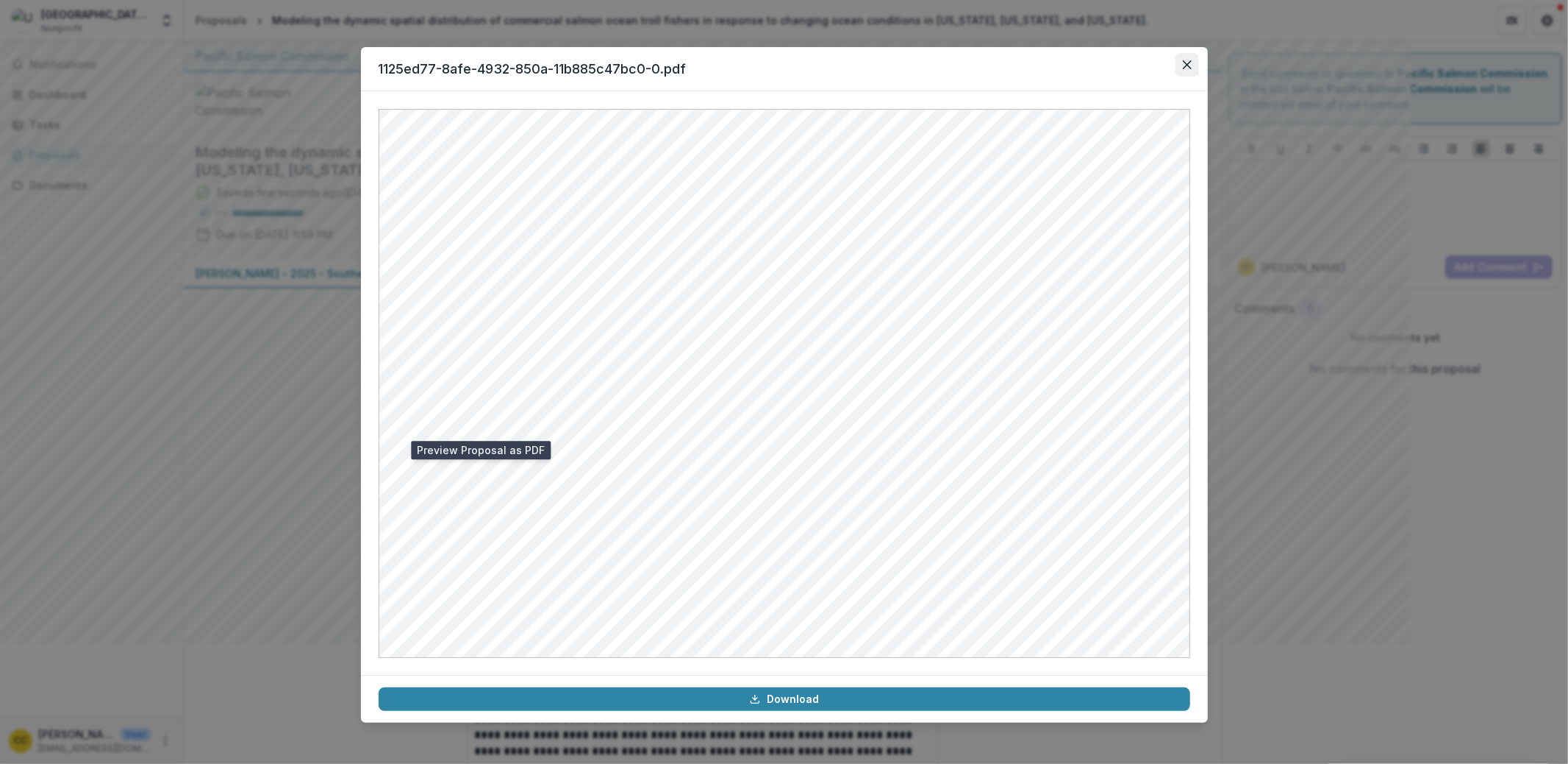
click at [1189, 70] on button "Close" at bounding box center [1187, 64] width 23 height 23
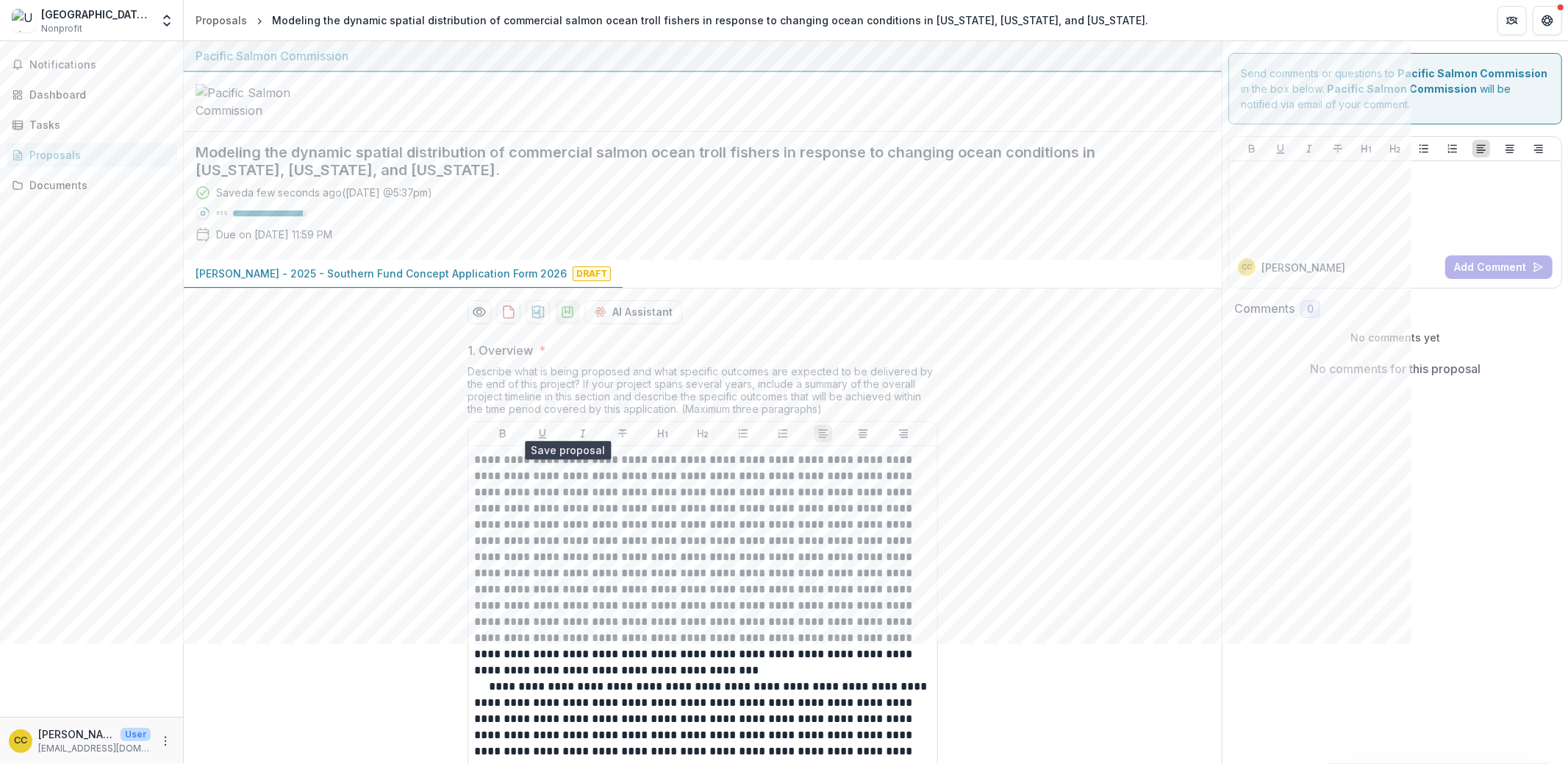
click at [567, 323] on button "download-proposal" at bounding box center [567, 312] width 23 height 23
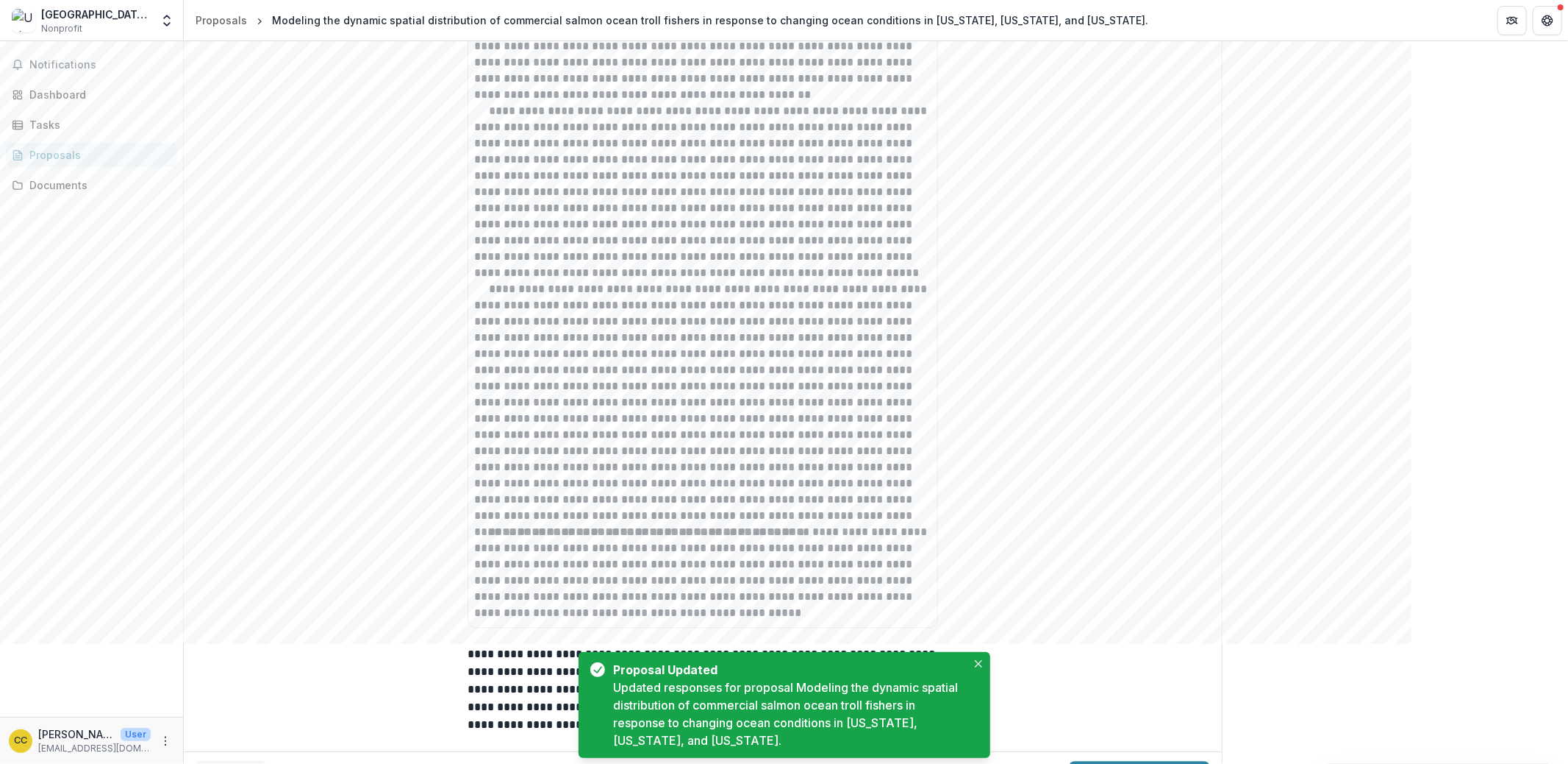
scroll to position [3245, 0]
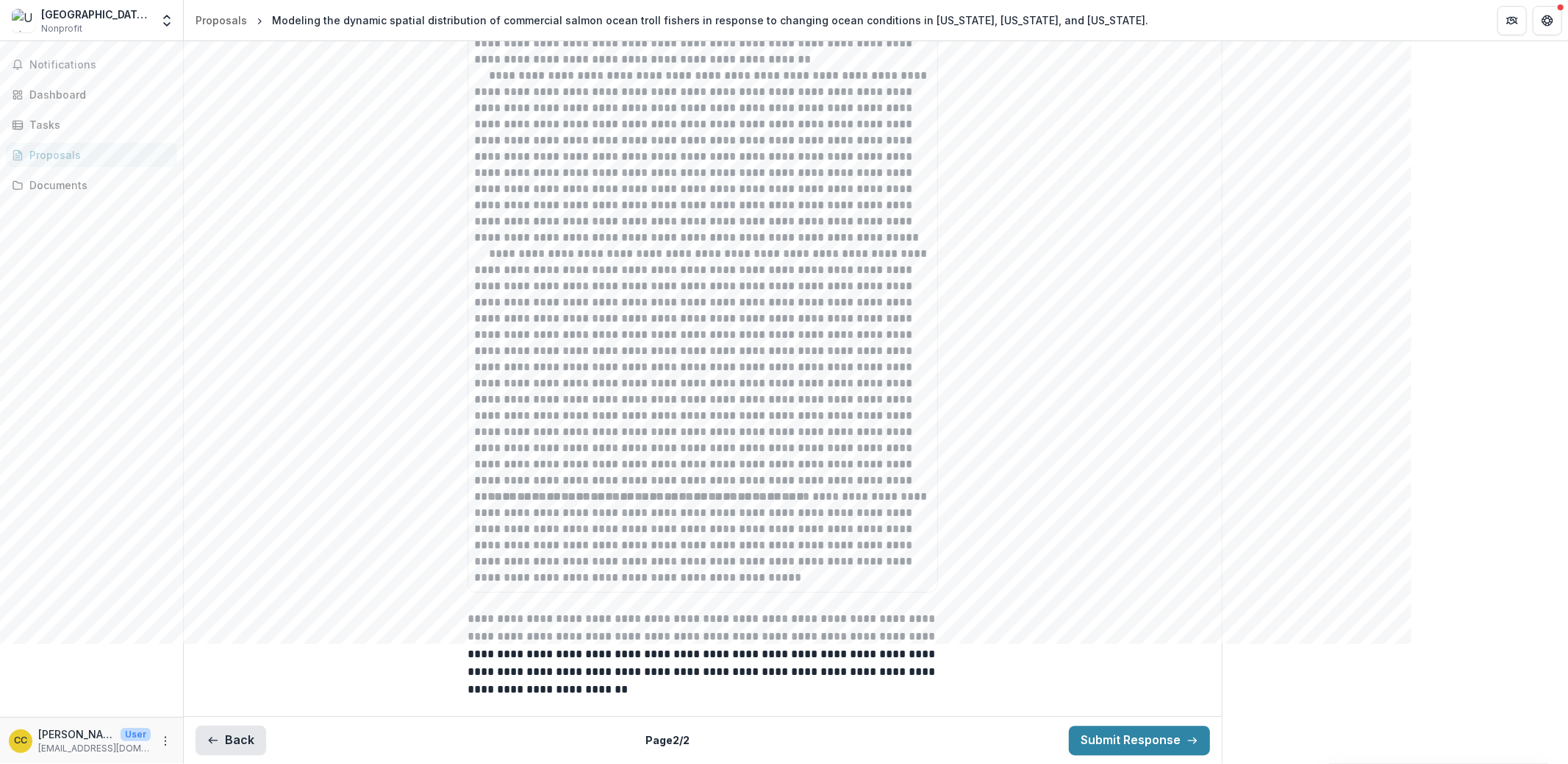
click at [225, 715] on button "Back" at bounding box center [231, 740] width 70 height 29
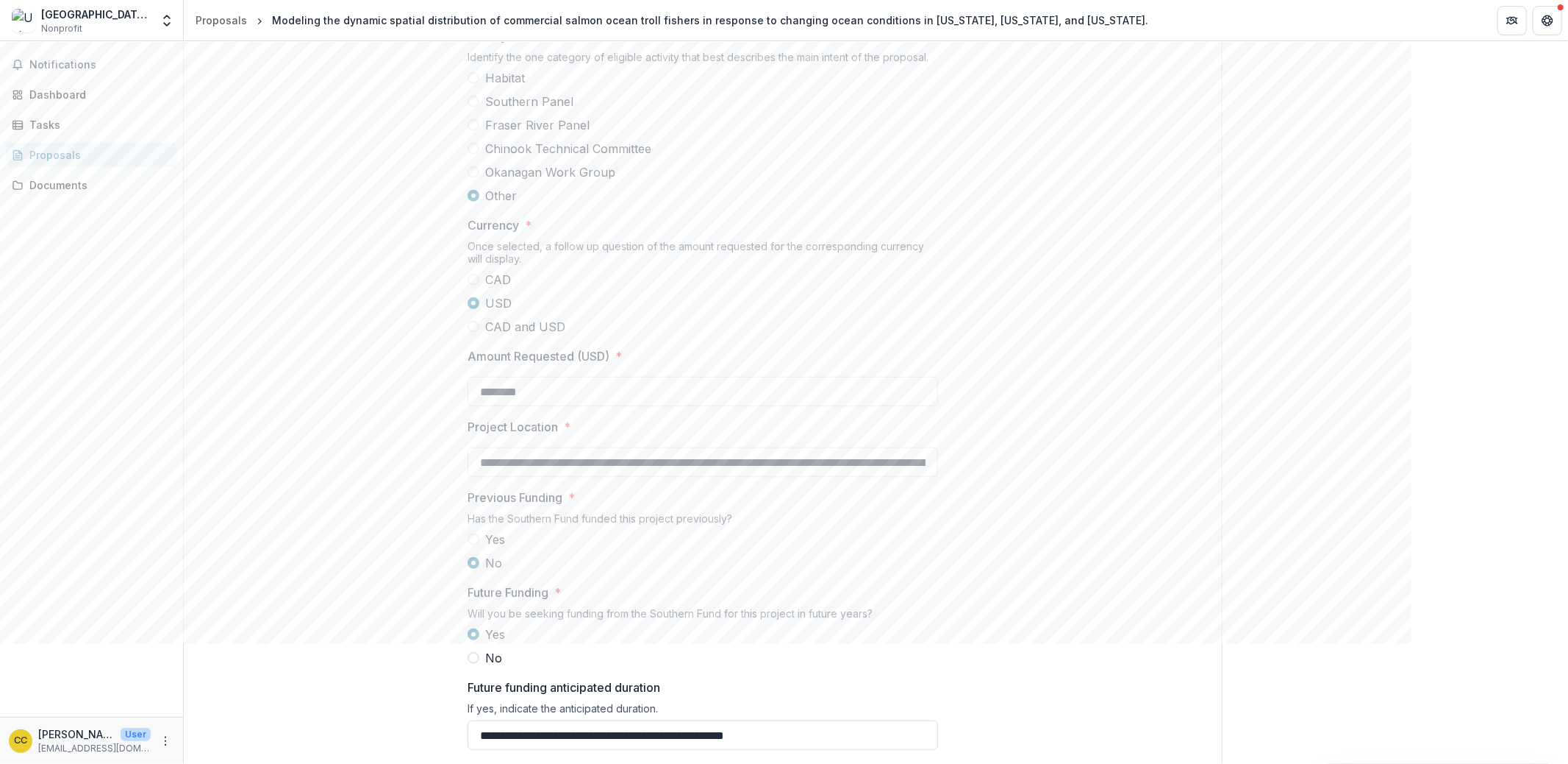
scroll to position [917, 0]
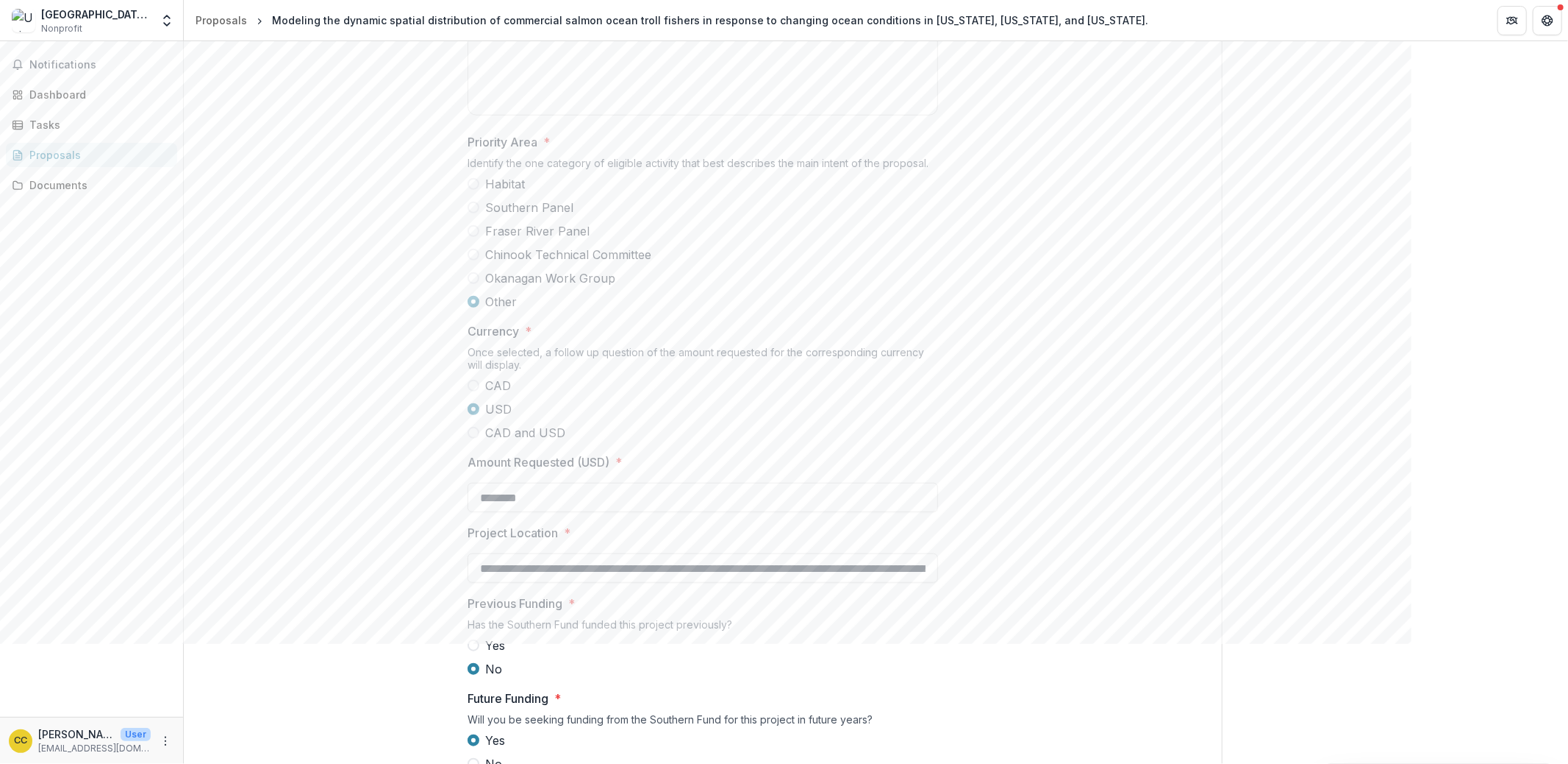
click at [471, 213] on span at bounding box center [474, 207] width 12 height 12
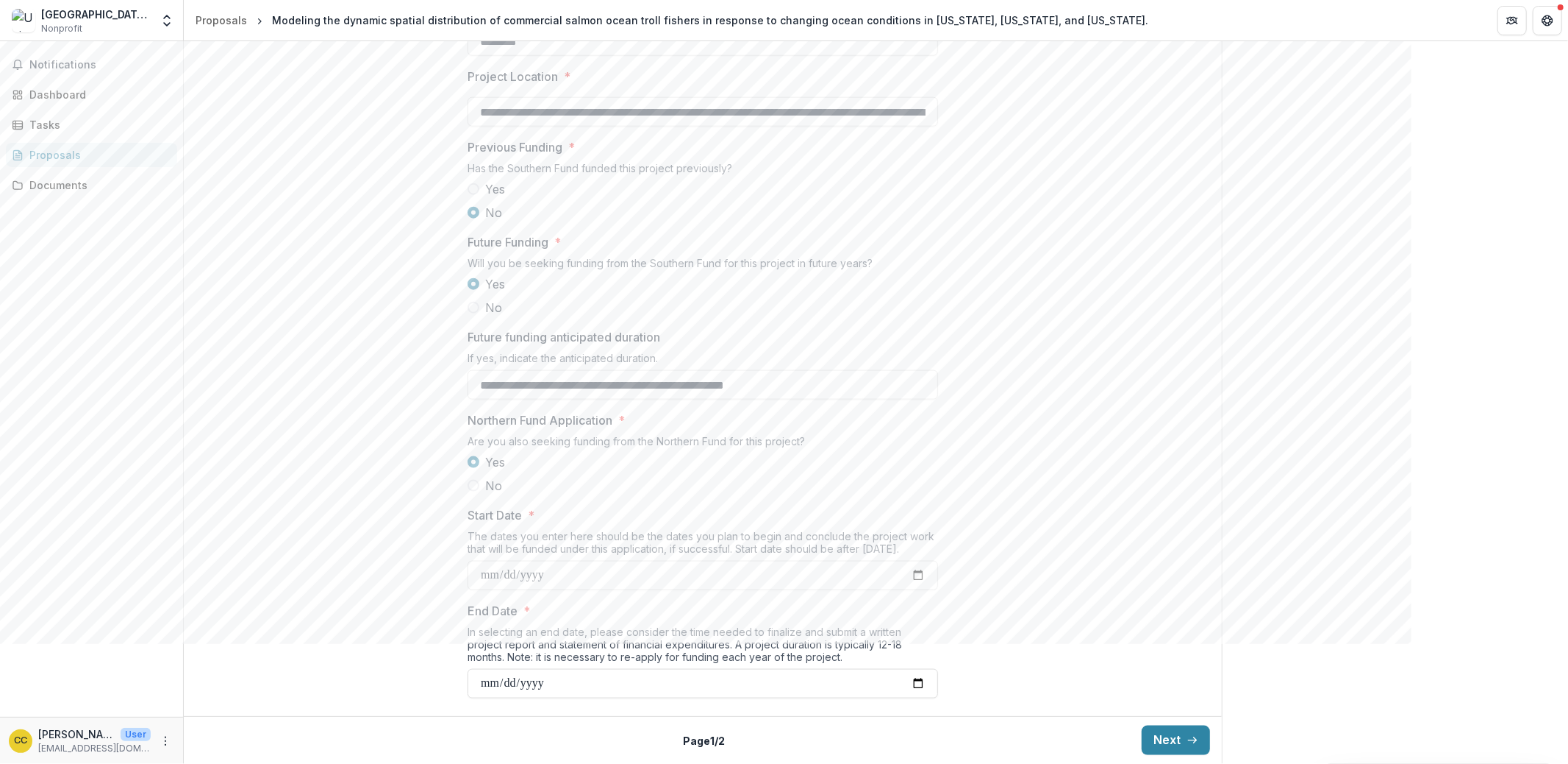
scroll to position [1479, 0]
click at [1169, 715] on button "Next" at bounding box center [1176, 740] width 69 height 29
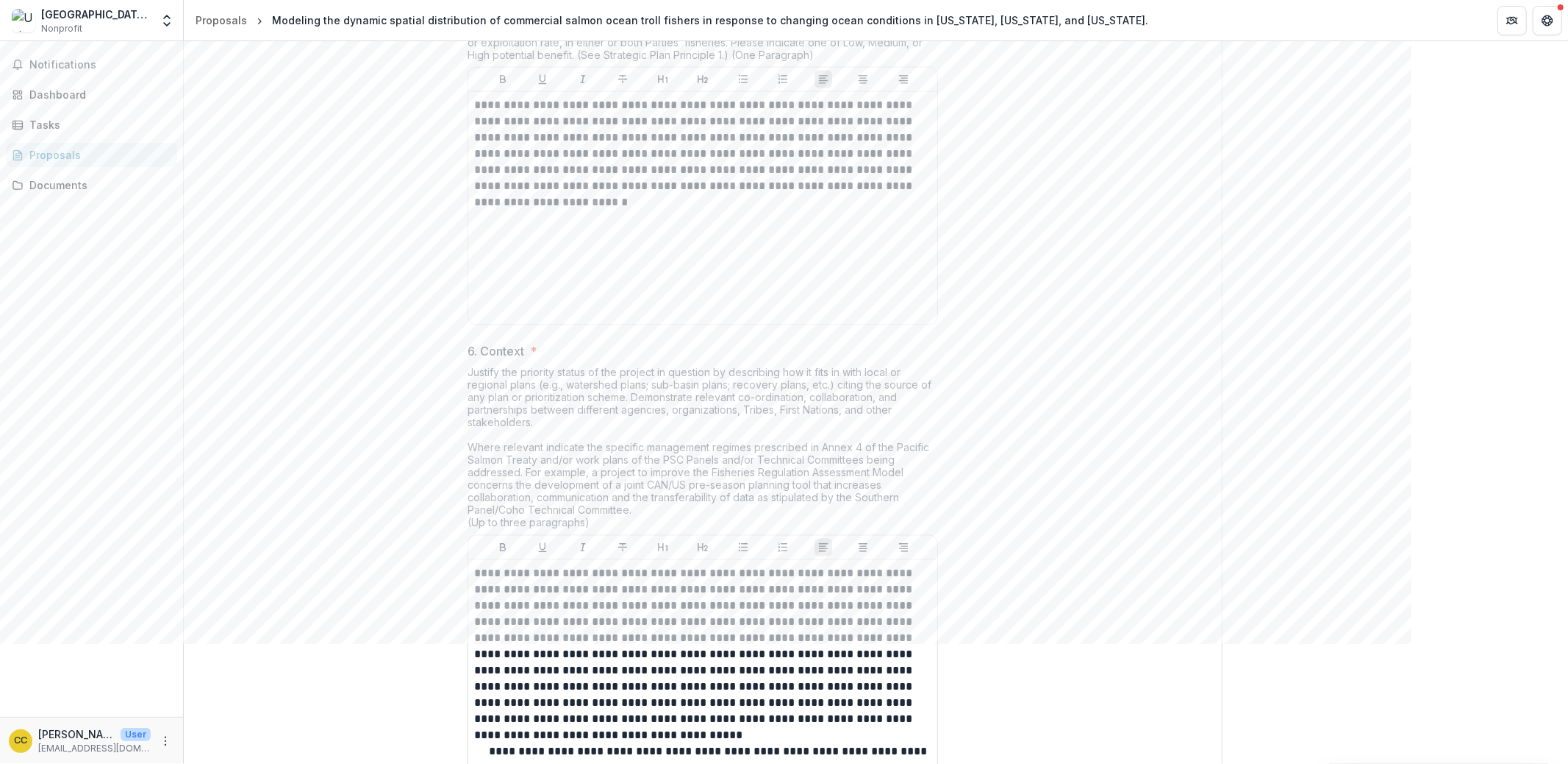
scroll to position [3245, 0]
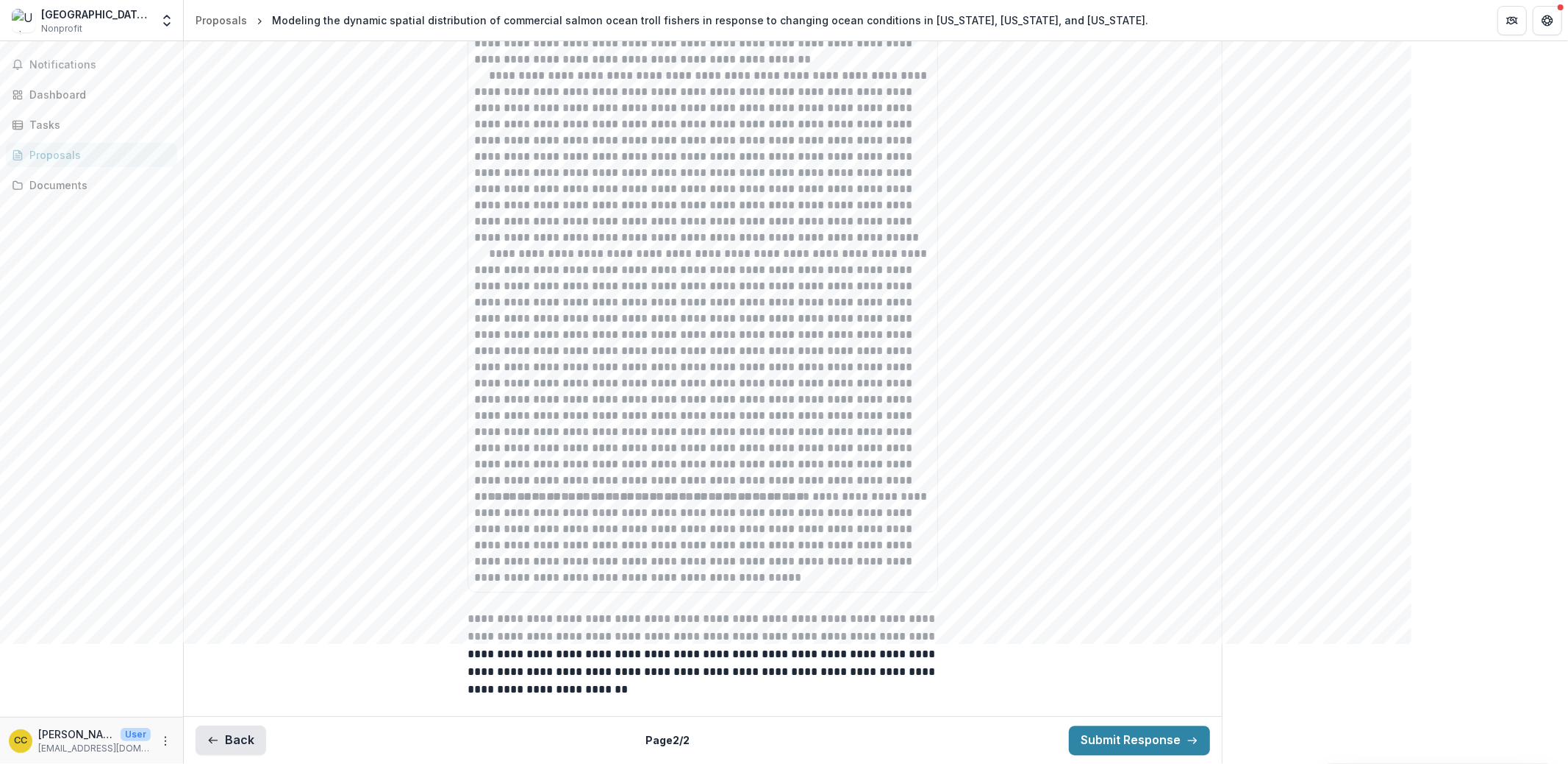
click at [221, 715] on button "Back" at bounding box center [231, 740] width 70 height 29
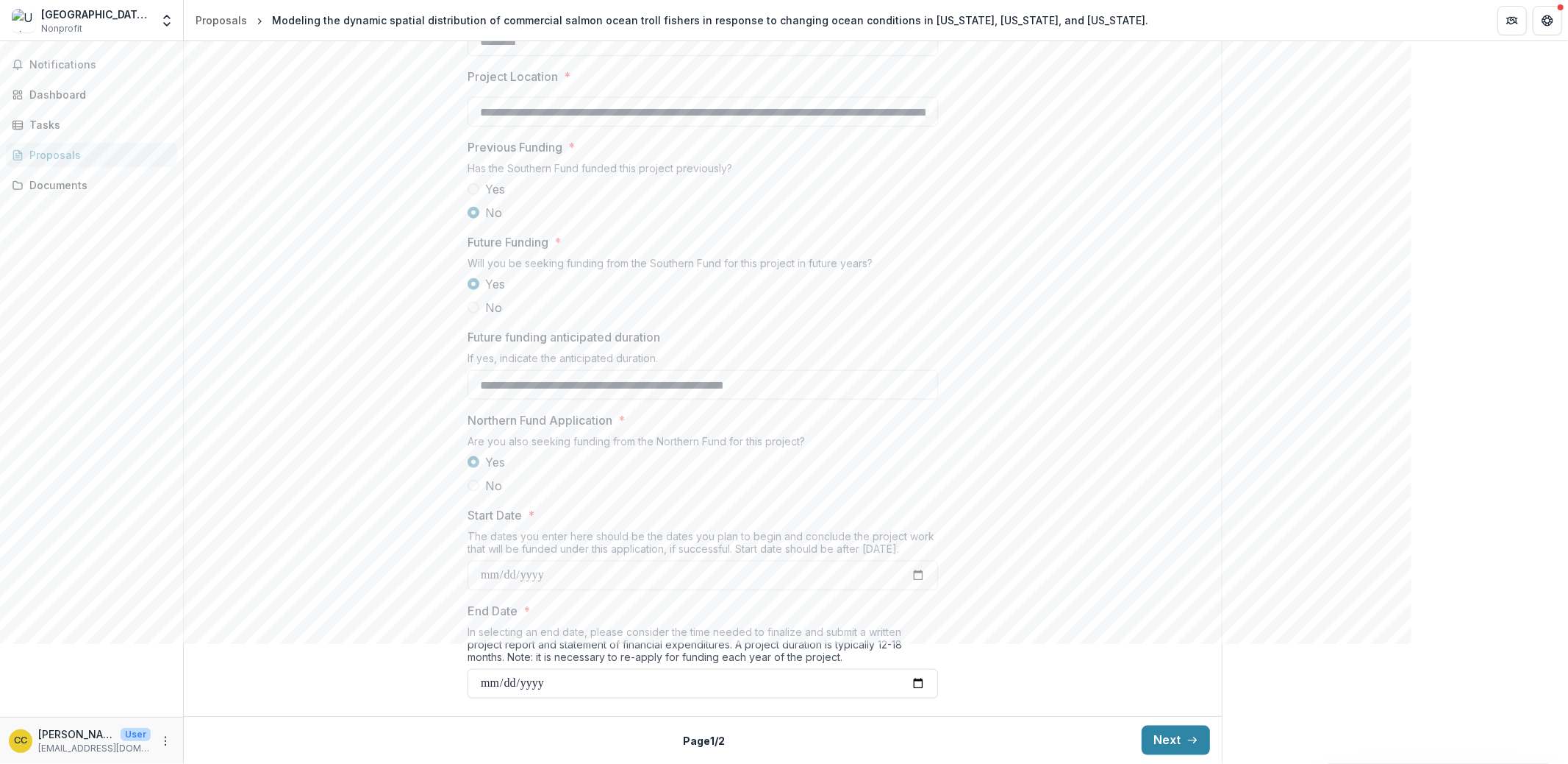
scroll to position [1479, 0]
click at [166, 23] on icon "Open entity switcher" at bounding box center [167, 21] width 15 height 15
click at [122, 77] on link "Settings" at bounding box center [91, 81] width 176 height 24
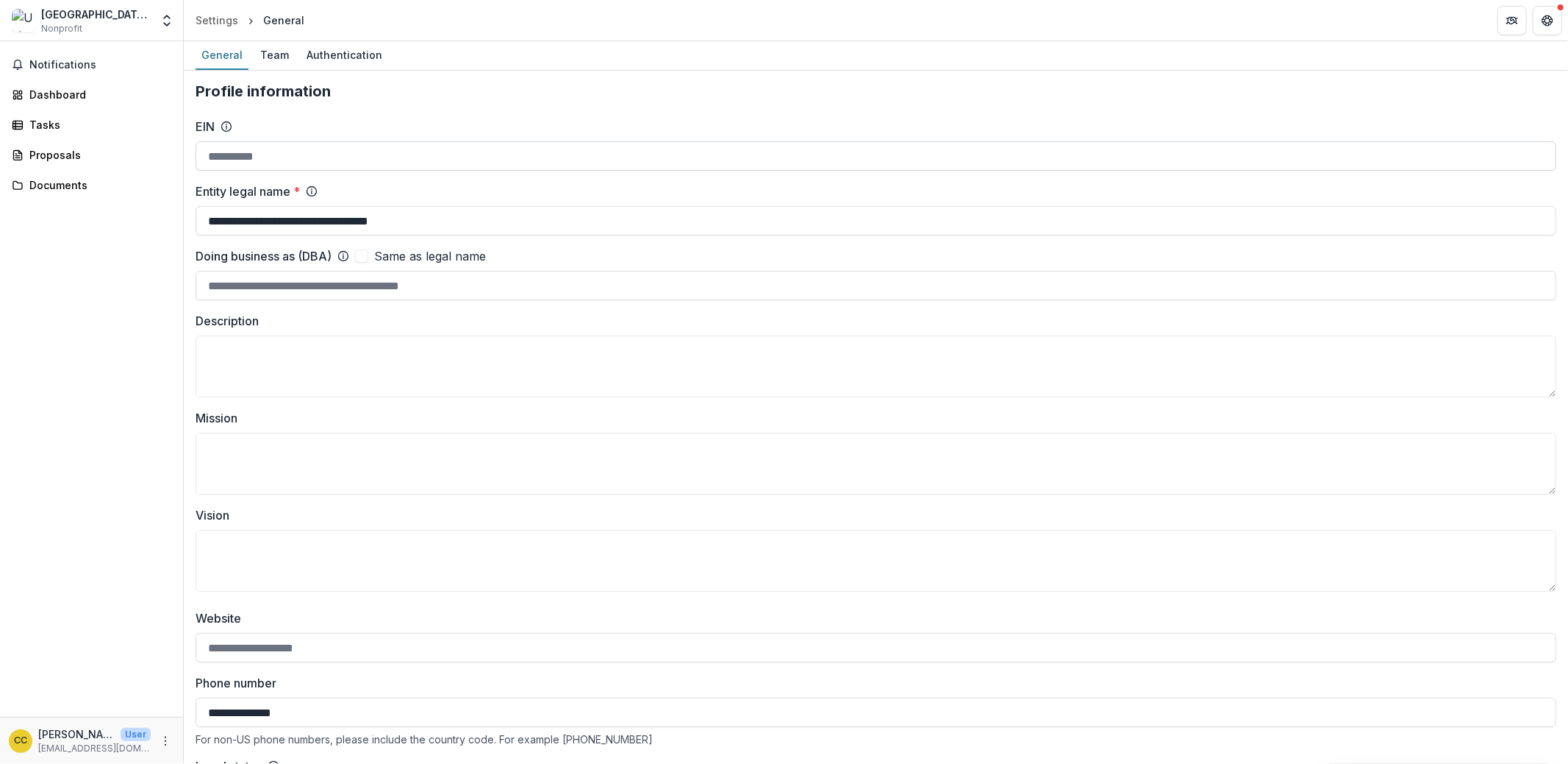
click at [285, 152] on input "EIN" at bounding box center [875, 155] width 1361 height 29
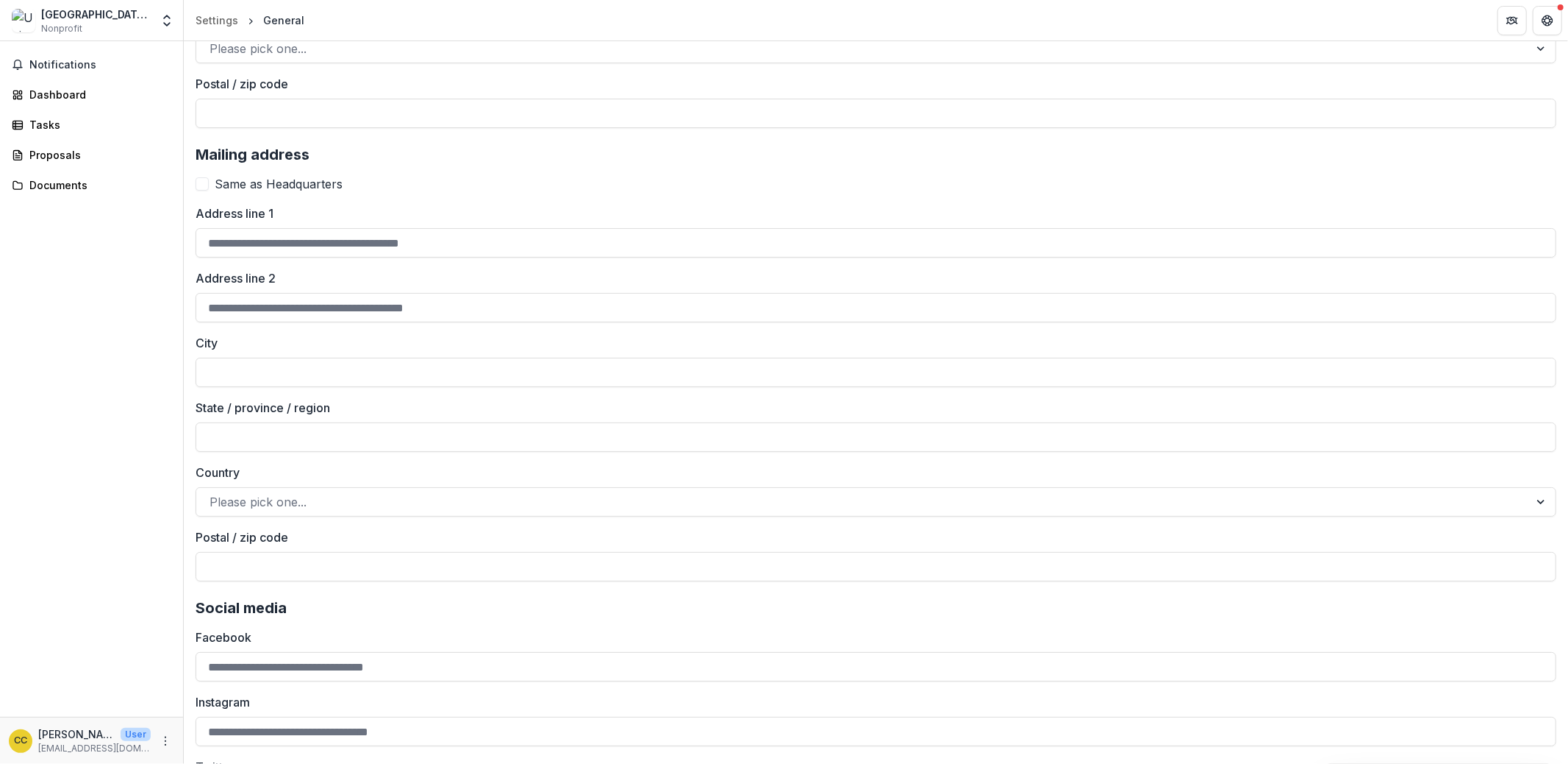
scroll to position [1821, 0]
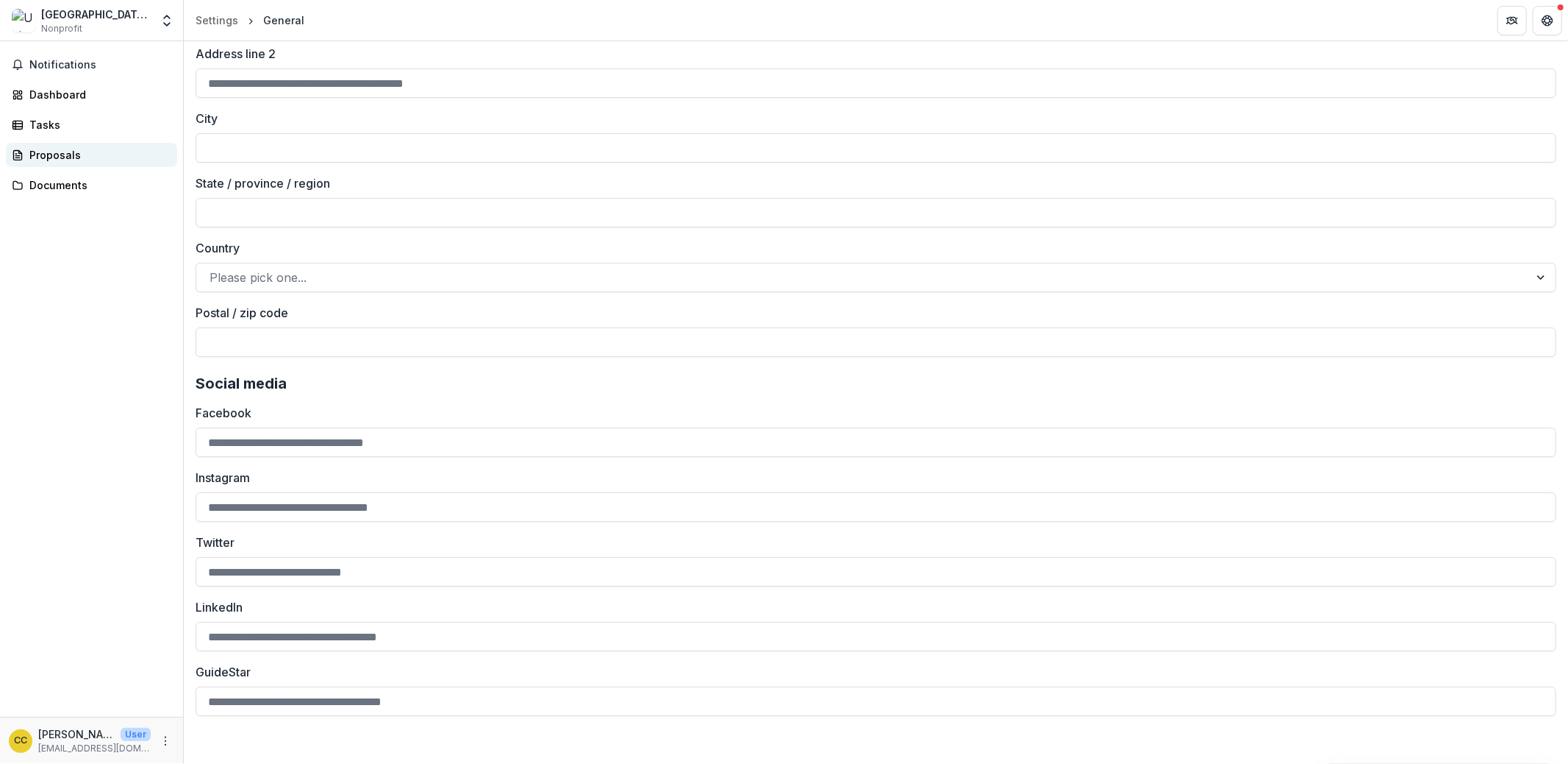
click at [54, 159] on div "Proposals" at bounding box center [97, 155] width 136 height 15
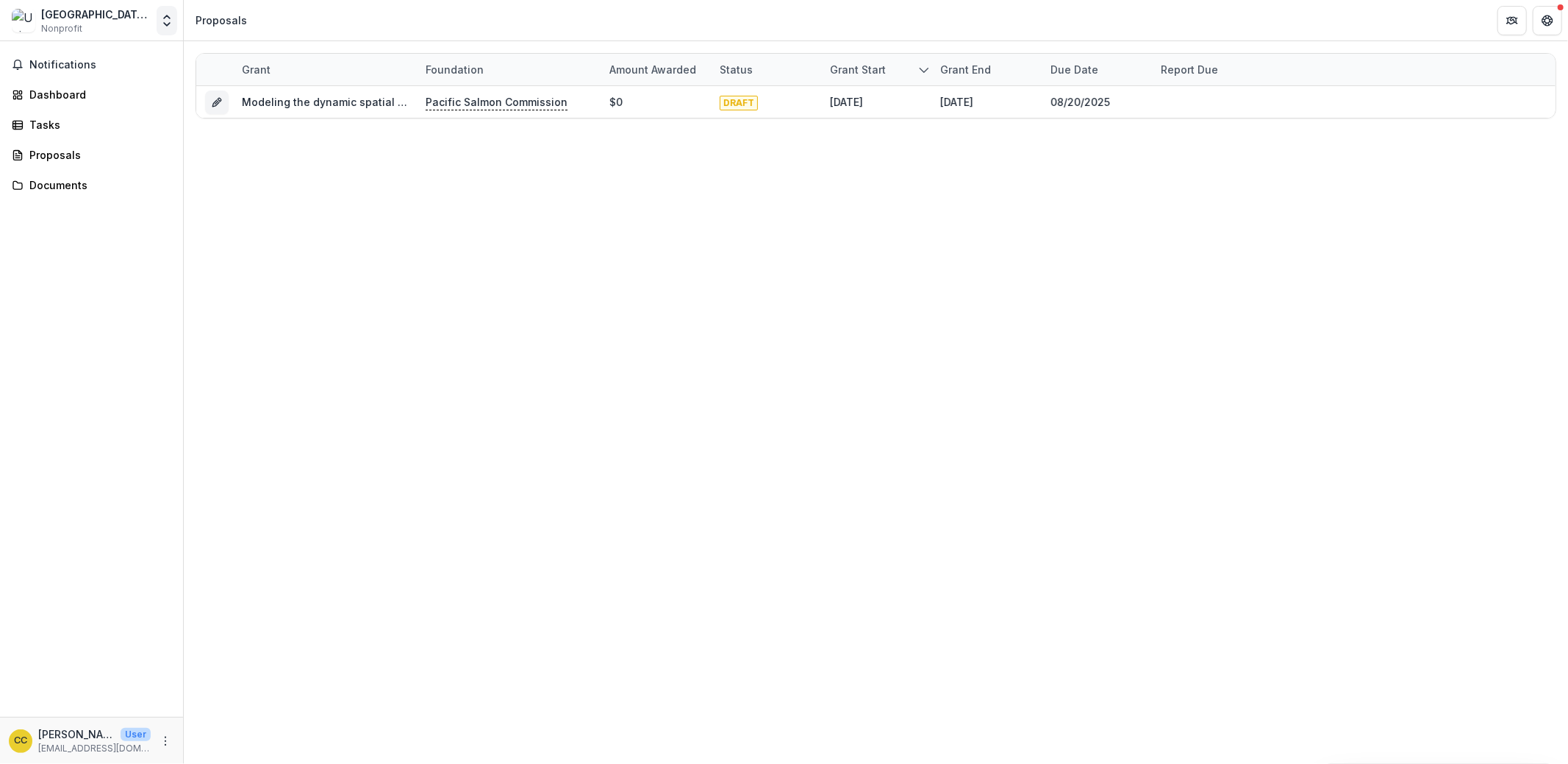
click at [171, 23] on icon "Open entity switcher" at bounding box center [167, 21] width 15 height 15
click at [89, 62] on link "Team Settings" at bounding box center [91, 57] width 176 height 24
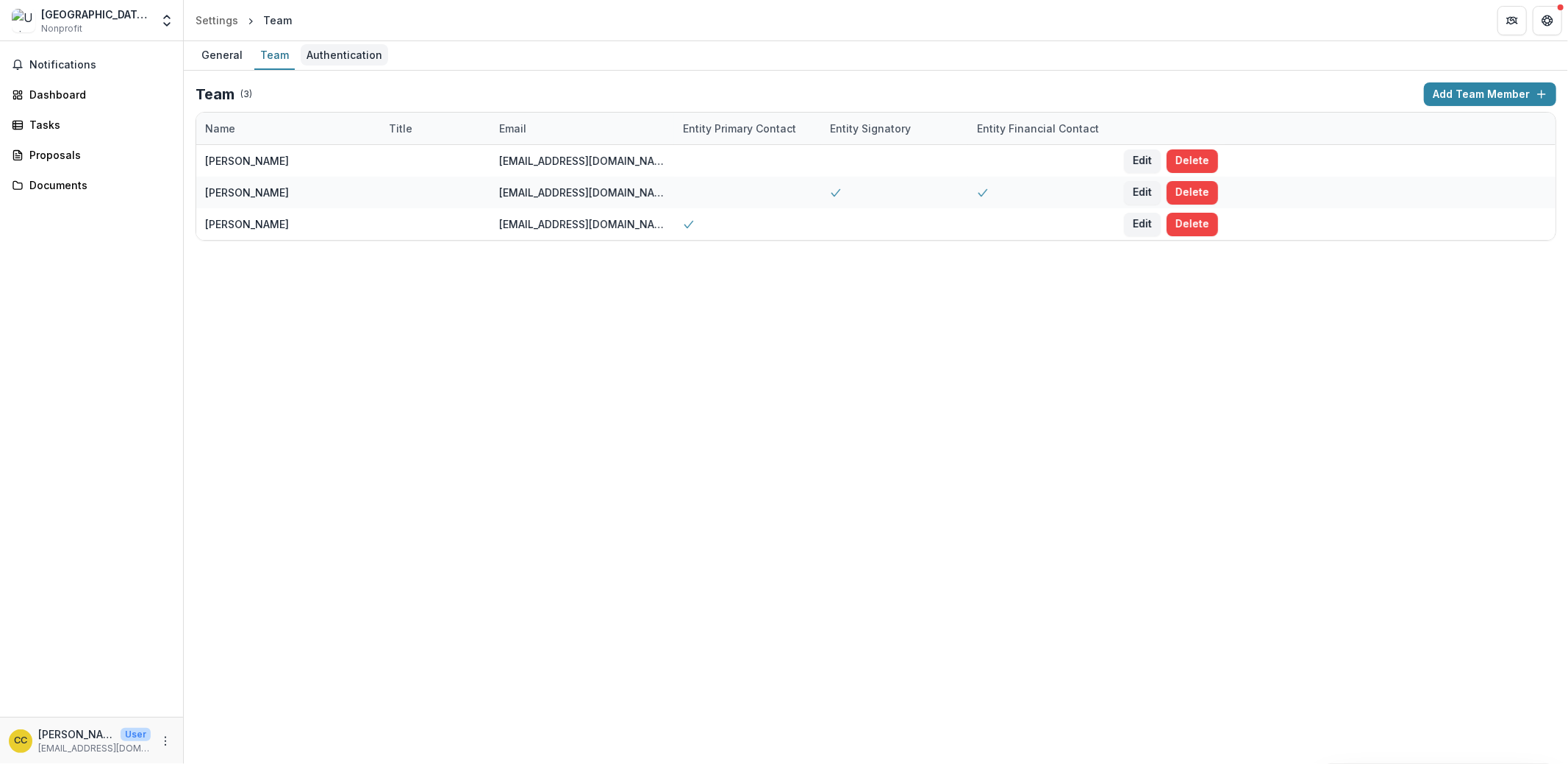
click at [368, 59] on div "Authentication" at bounding box center [344, 55] width 88 height 22
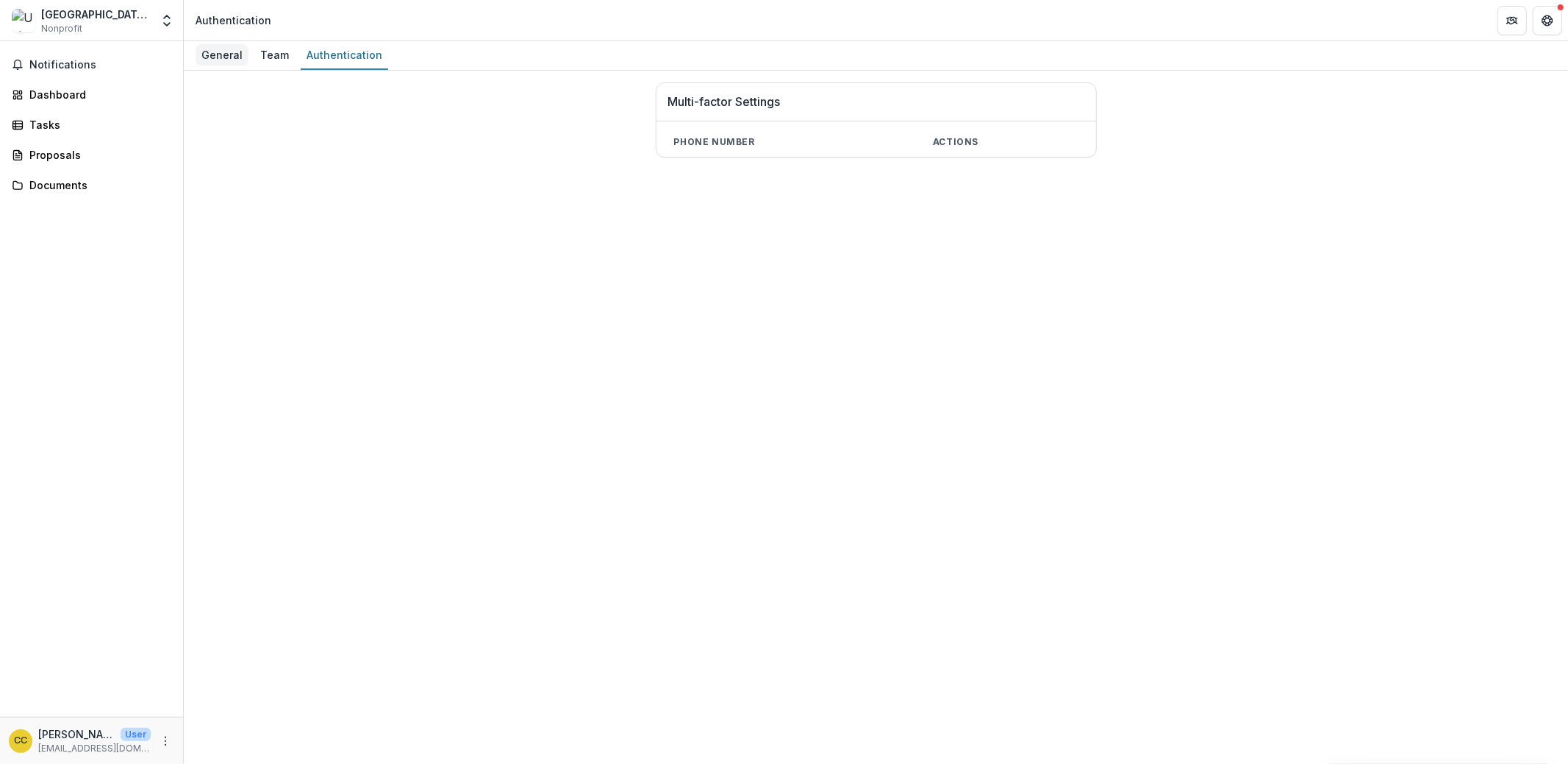
click at [209, 56] on div "General" at bounding box center [221, 55] width 53 height 22
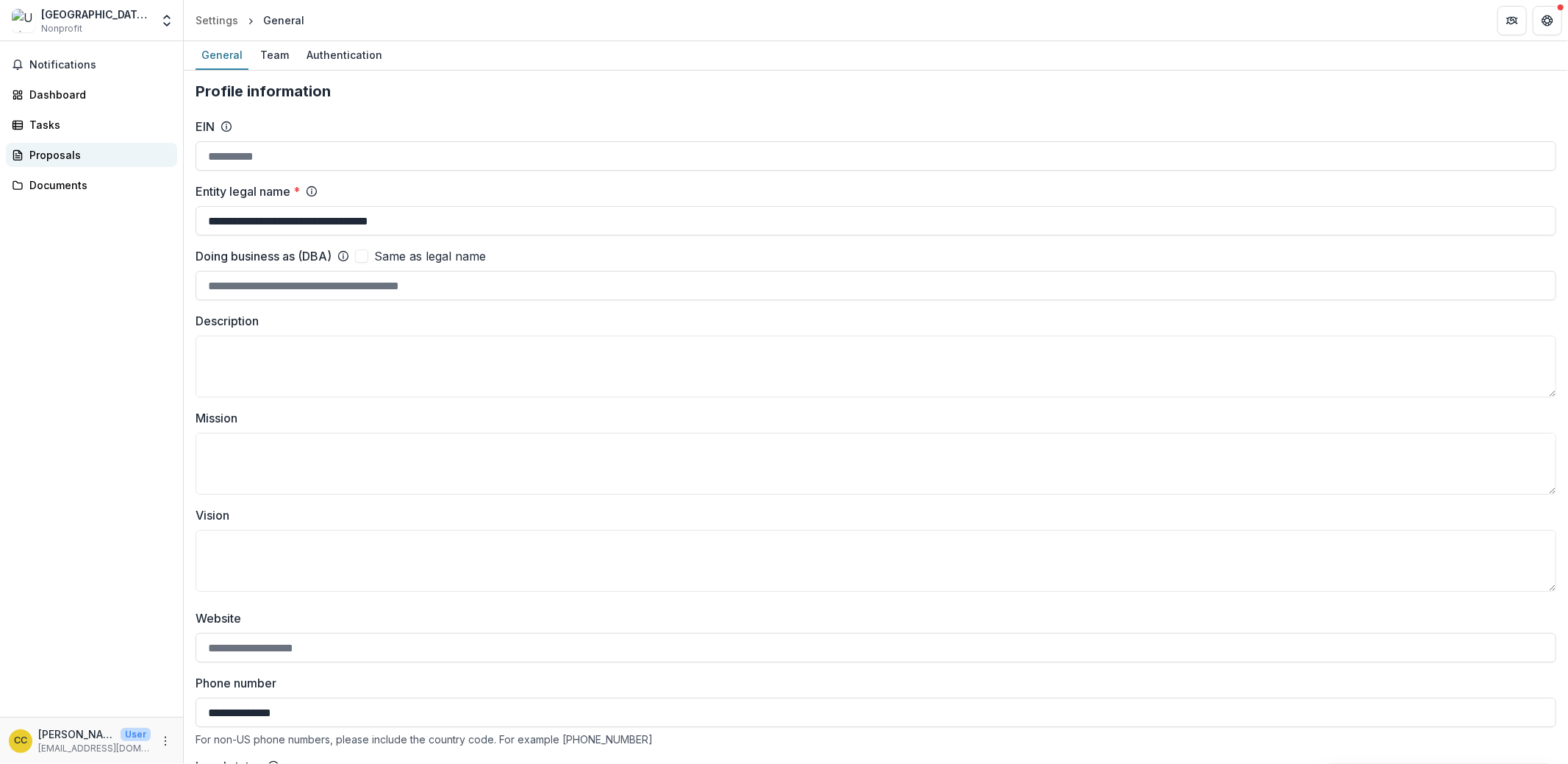
click at [58, 159] on div "Proposals" at bounding box center [97, 155] width 136 height 15
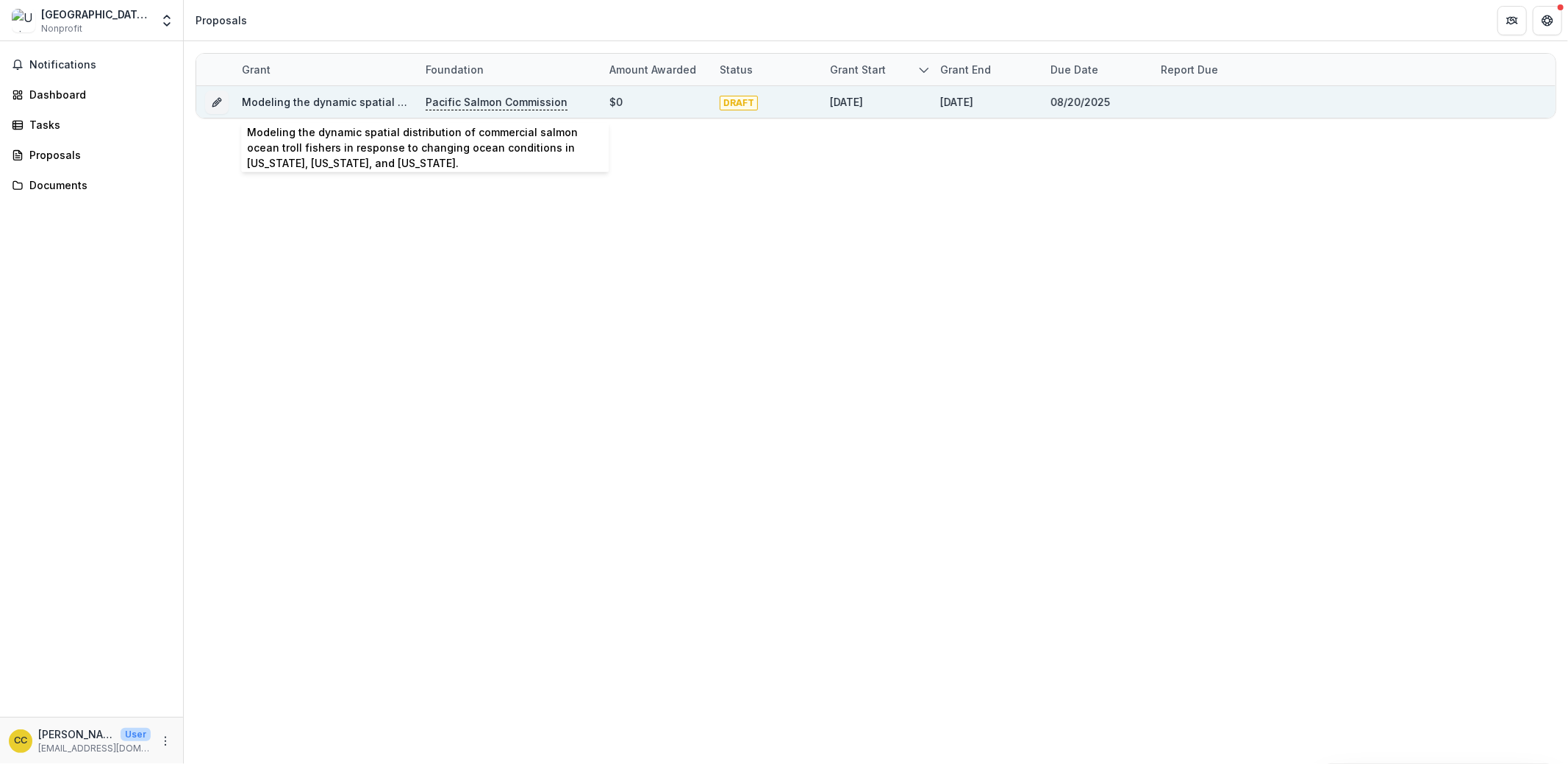
click at [332, 102] on link "Modeling the dynamic spatial distribution of commercial salmon ocean troll fish…" at bounding box center [680, 101] width 876 height 13
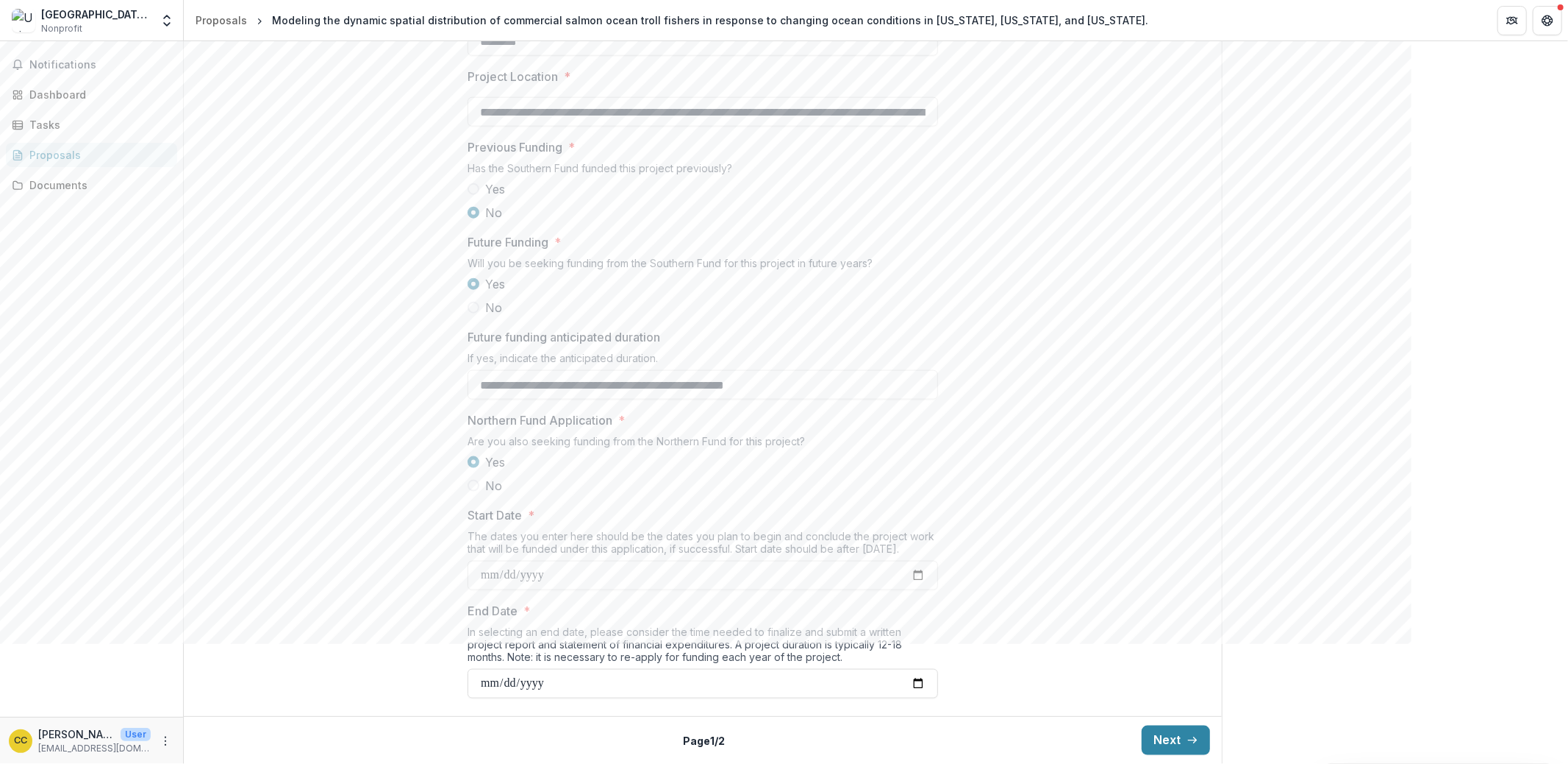
scroll to position [1479, 0]
click at [1175, 715] on button "Next" at bounding box center [1176, 740] width 69 height 29
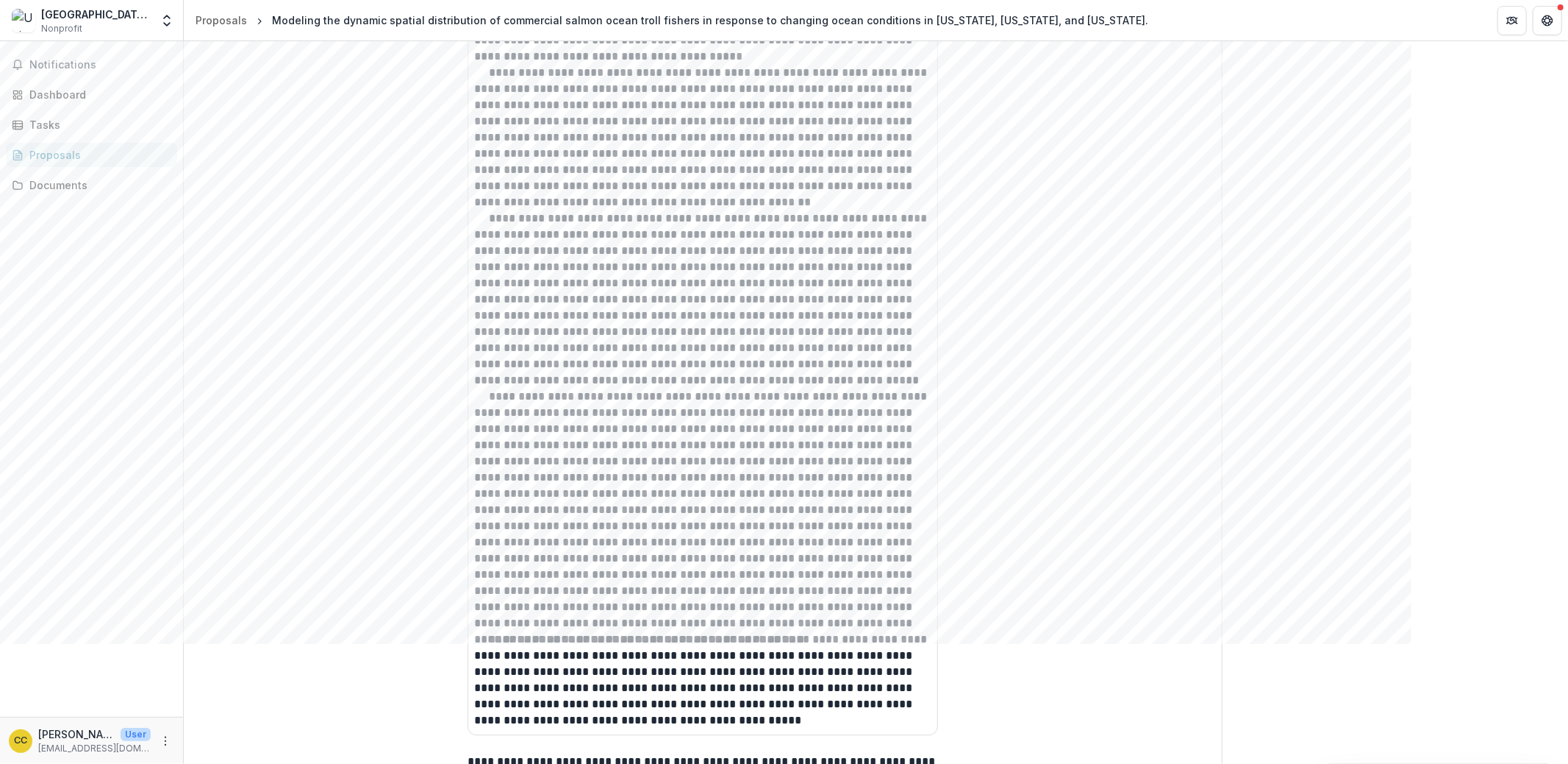
scroll to position [3245, 0]
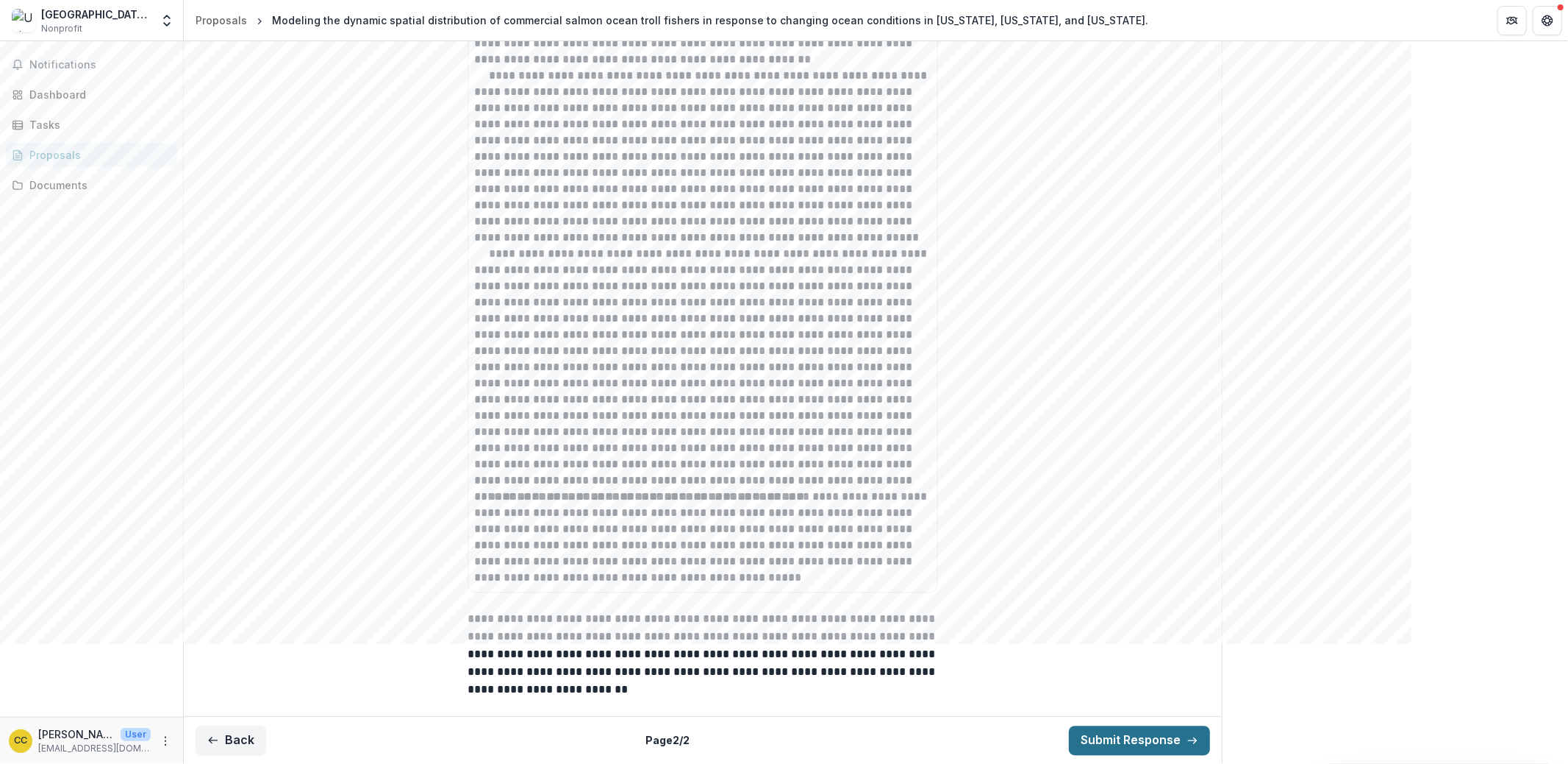
click at [1156, 715] on button "Submit Response" at bounding box center [1139, 740] width 141 height 29
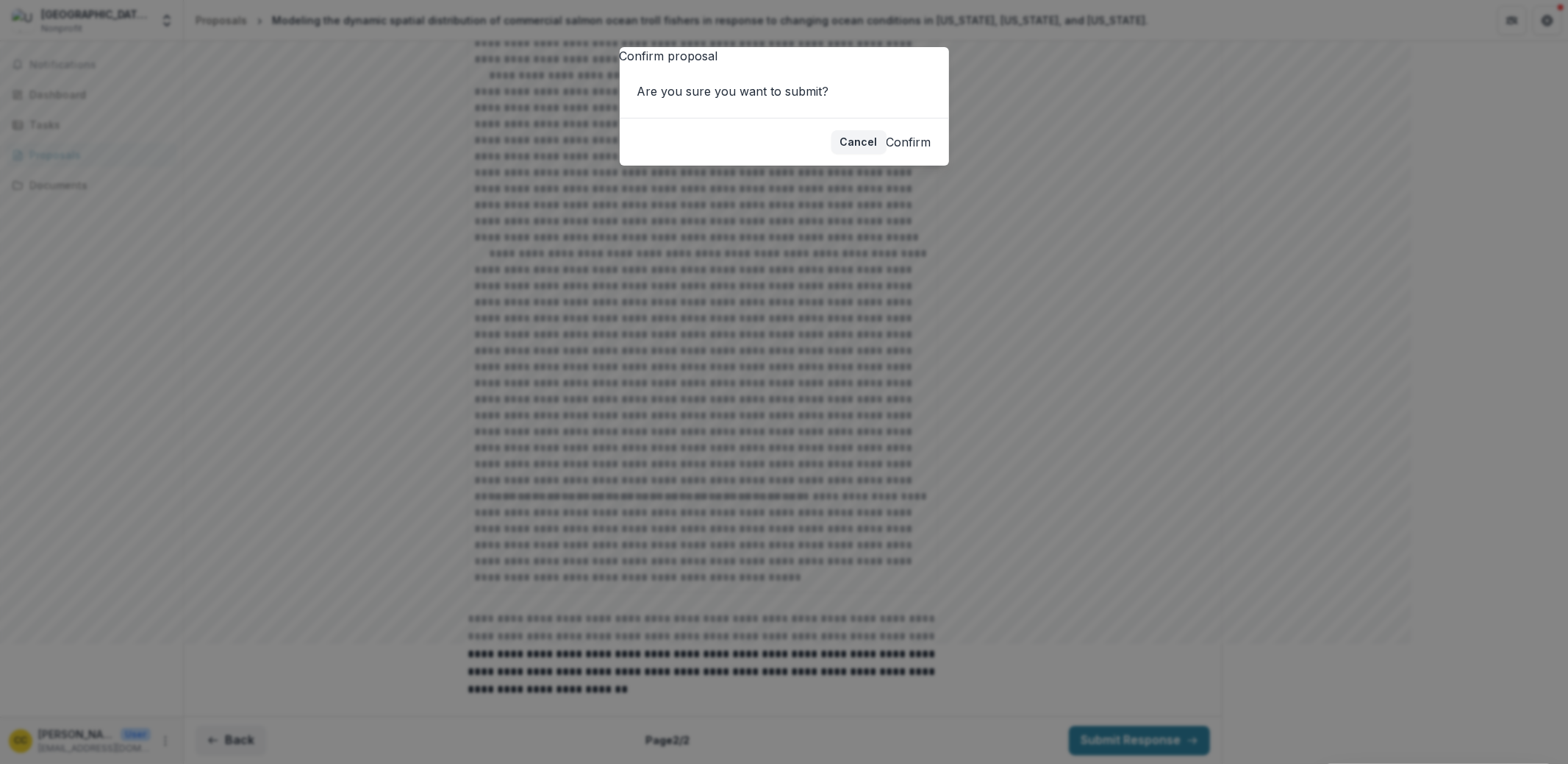
click at [902, 150] on button "Confirm" at bounding box center [909, 141] width 45 height 18
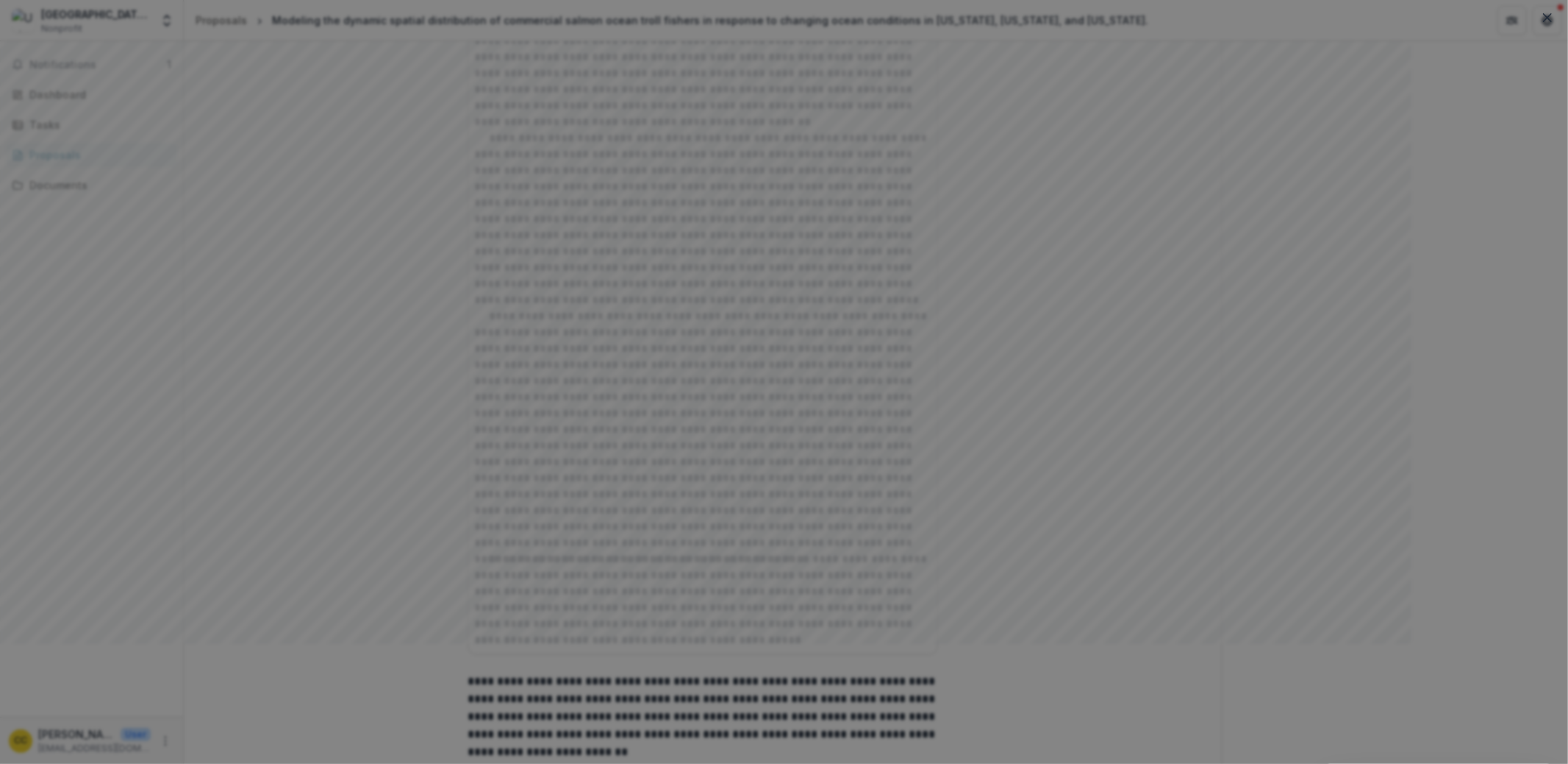
scroll to position [0, 0]
click at [1536, 29] on button "Close" at bounding box center [1548, 18] width 23 height 23
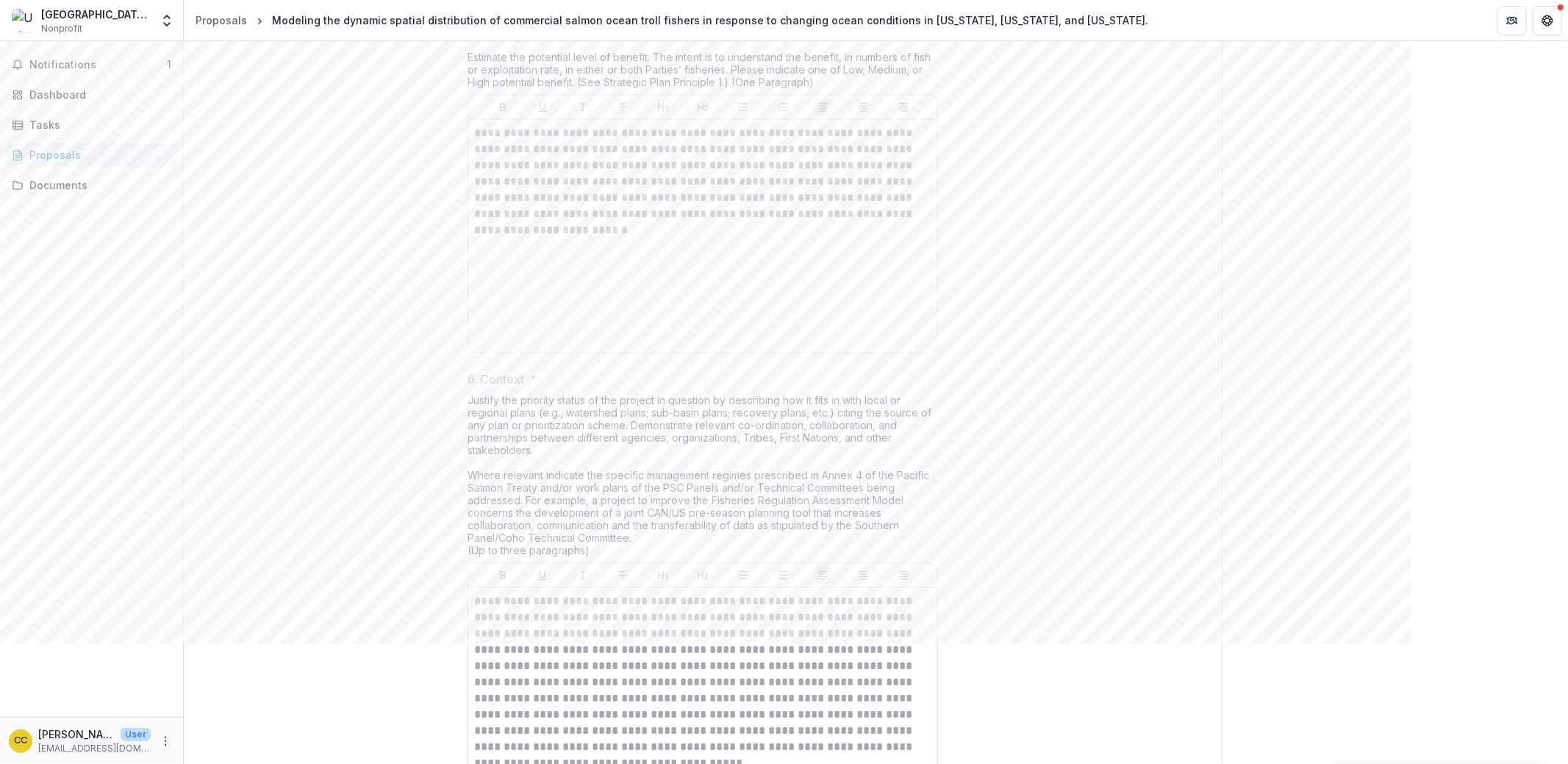
scroll to position [2304, 0]
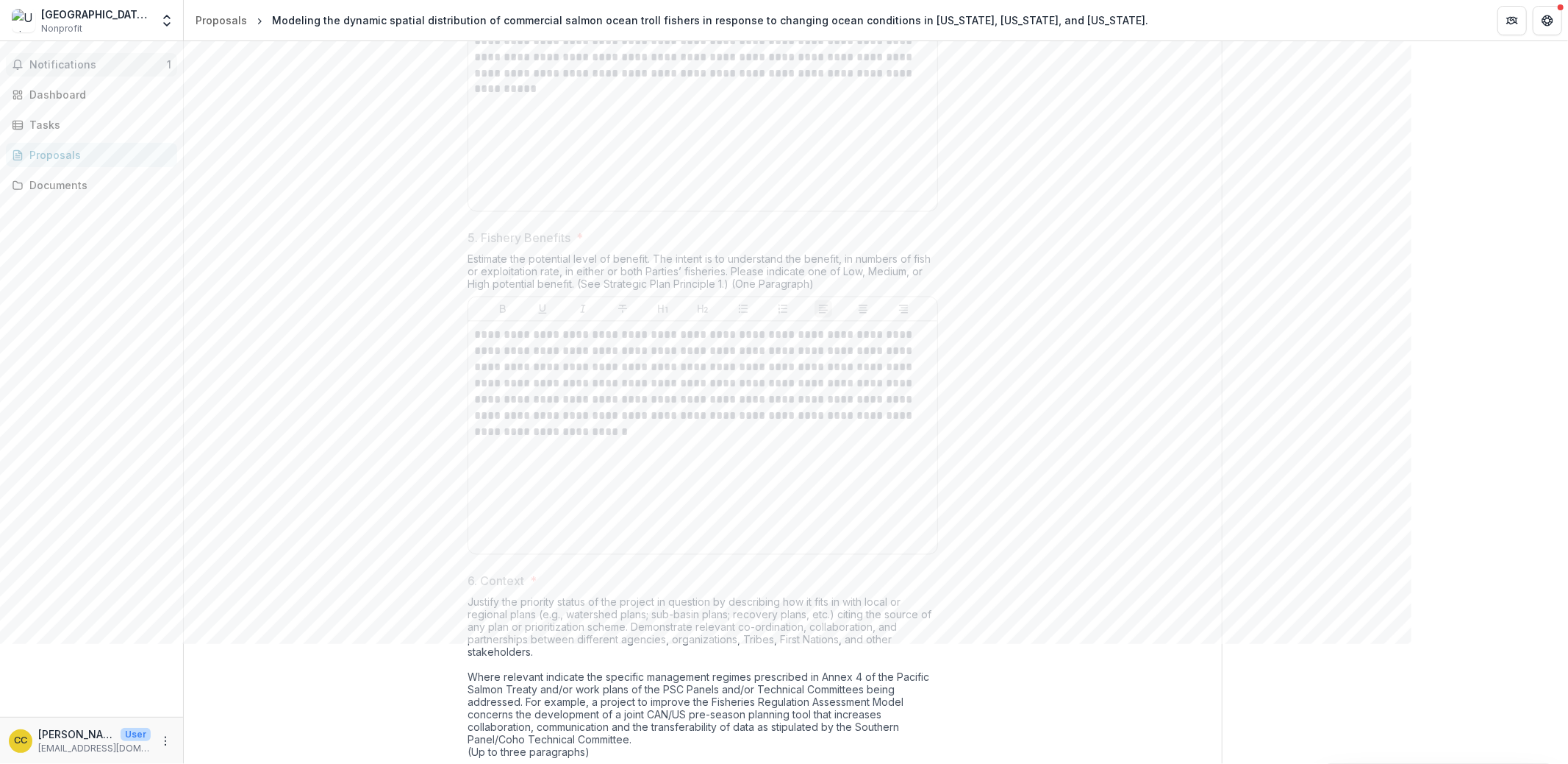
click at [104, 70] on button "Notifications 1" at bounding box center [91, 64] width 171 height 23
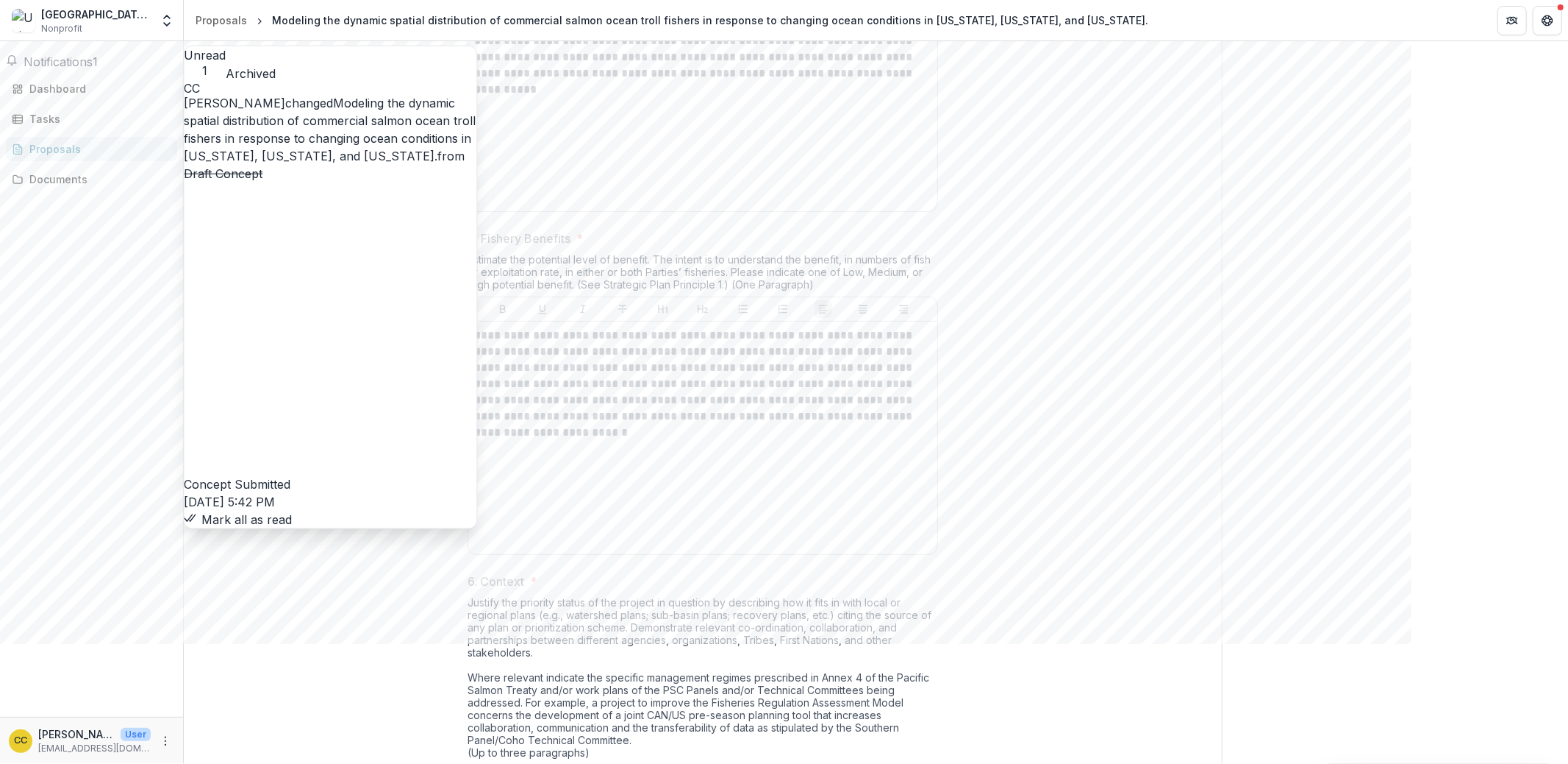
click at [339, 114] on link "Modeling the dynamic spatial distribution of commercial salmon ocean troll fish…" at bounding box center [329, 129] width 292 height 68
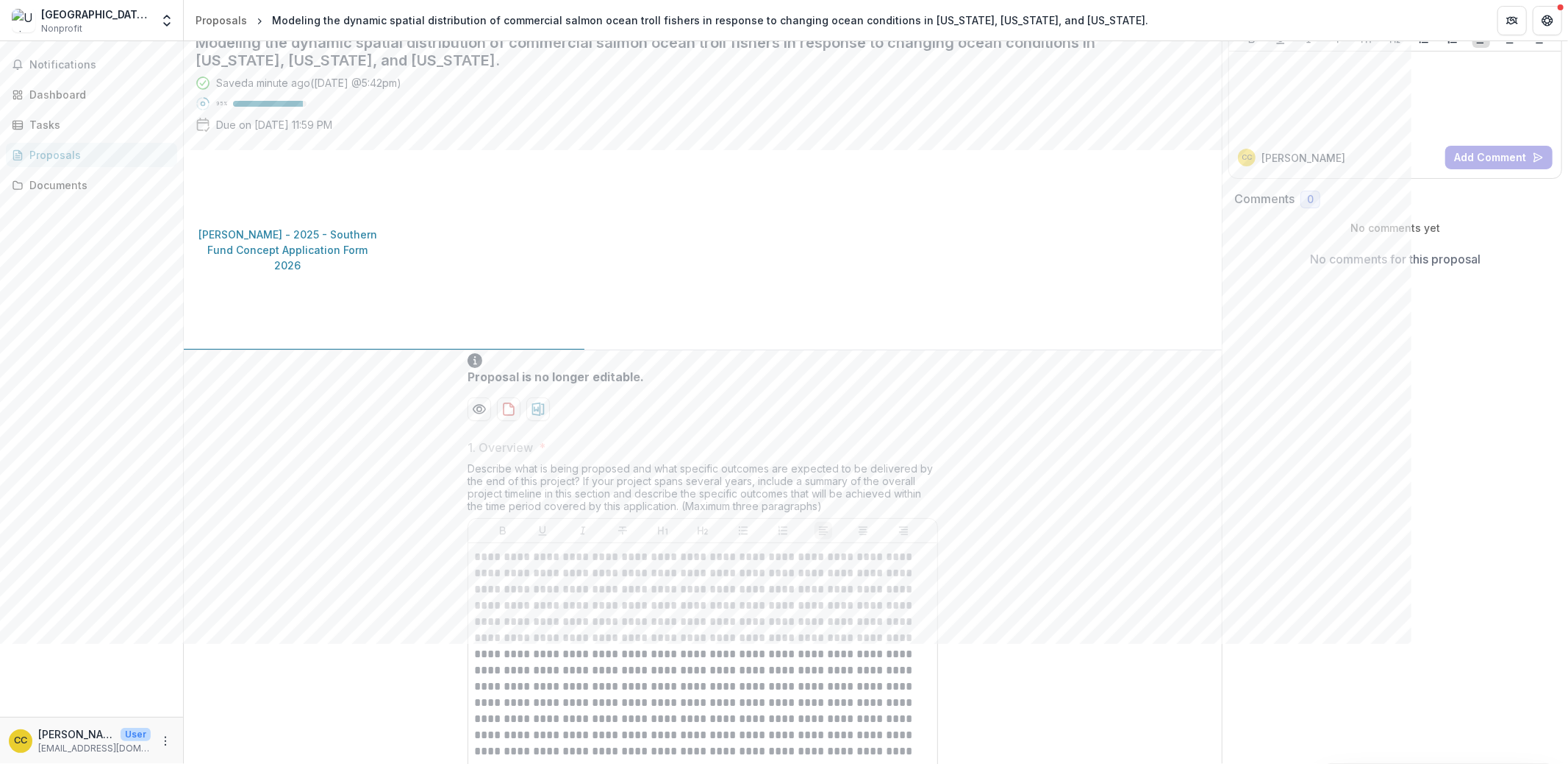
scroll to position [0, 0]
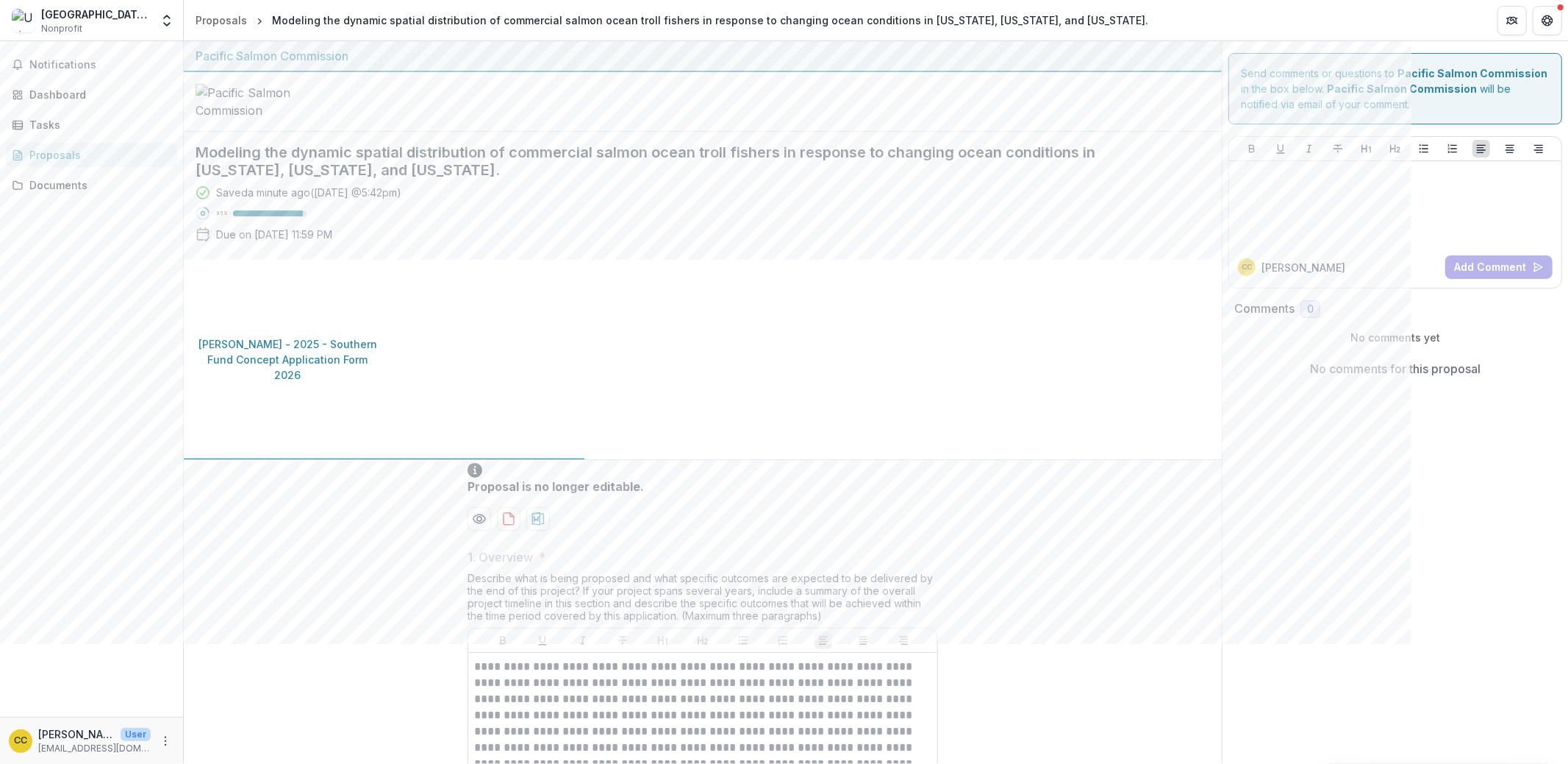
click at [206, 216] on circle at bounding box center [203, 213] width 3 height 3
click at [380, 383] on p "[PERSON_NAME] - 2025 - Southern Fund Concept Application Form 2026" at bounding box center [287, 359] width 185 height 46
click at [74, 162] on link "Proposals" at bounding box center [91, 155] width 171 height 24
